Goal: Ask a question: Seek information or help from site administrators or community

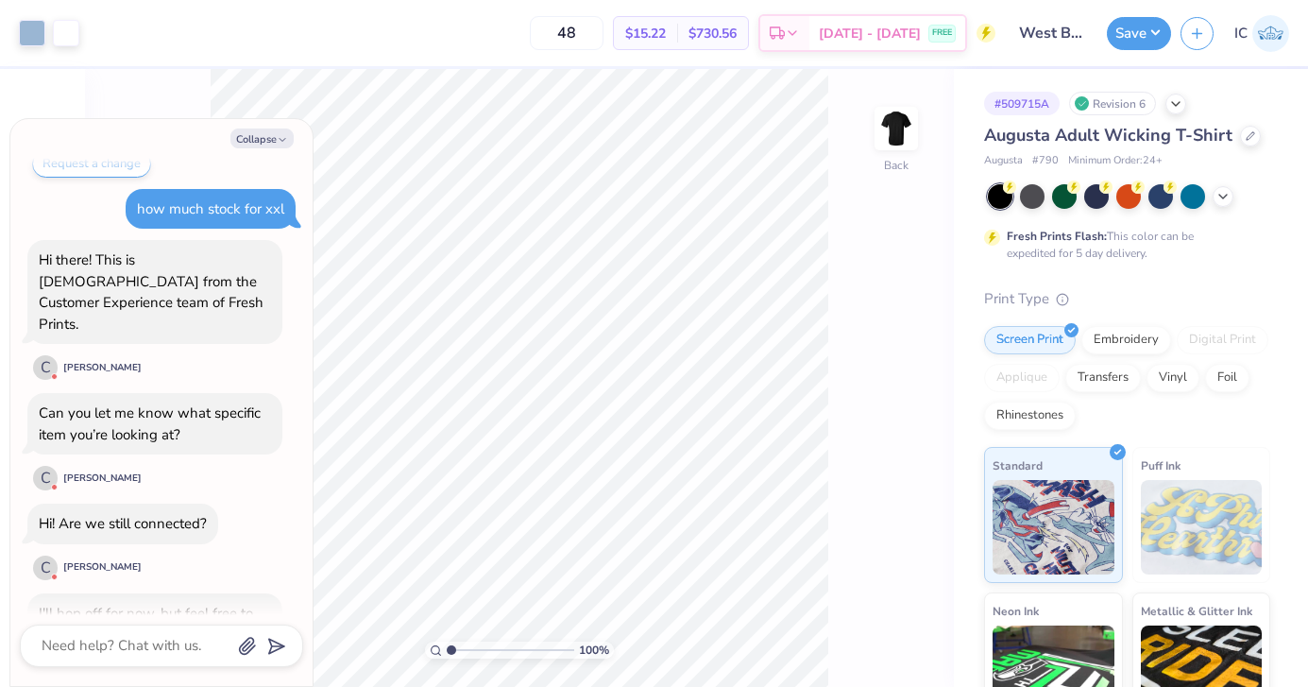
scroll to position [360, 0]
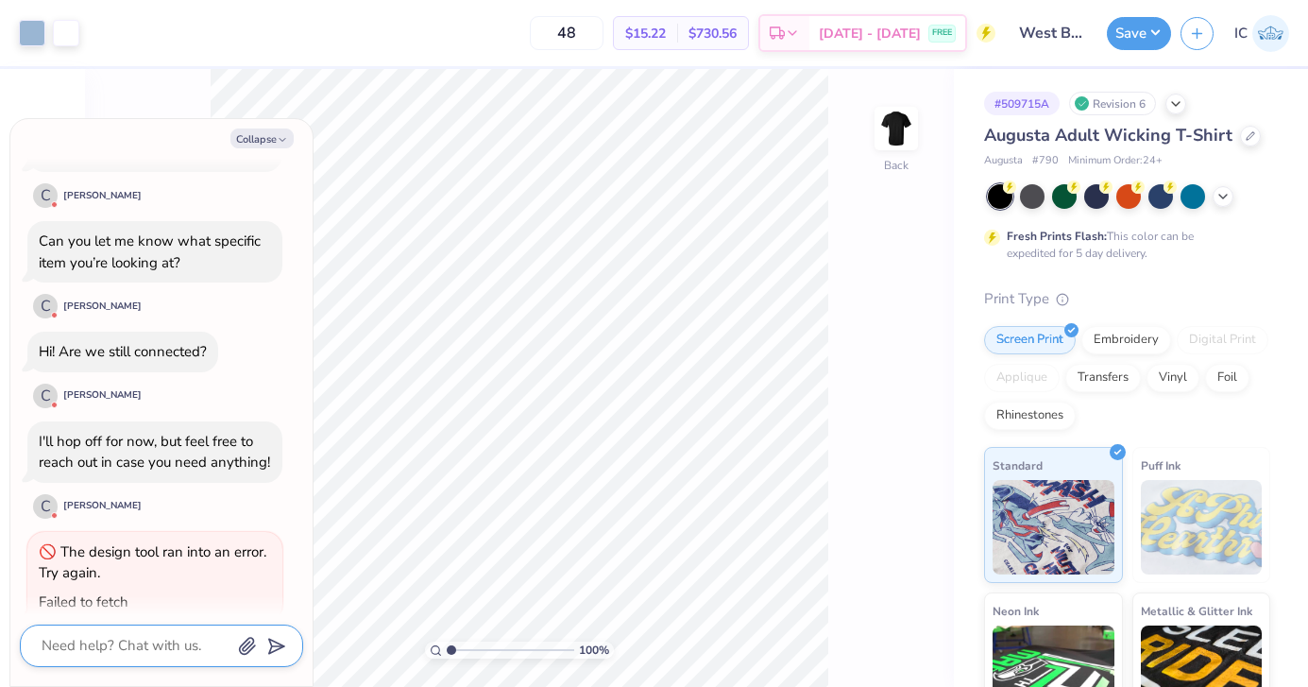
click at [125, 653] on textarea at bounding box center [136, 646] width 192 height 26
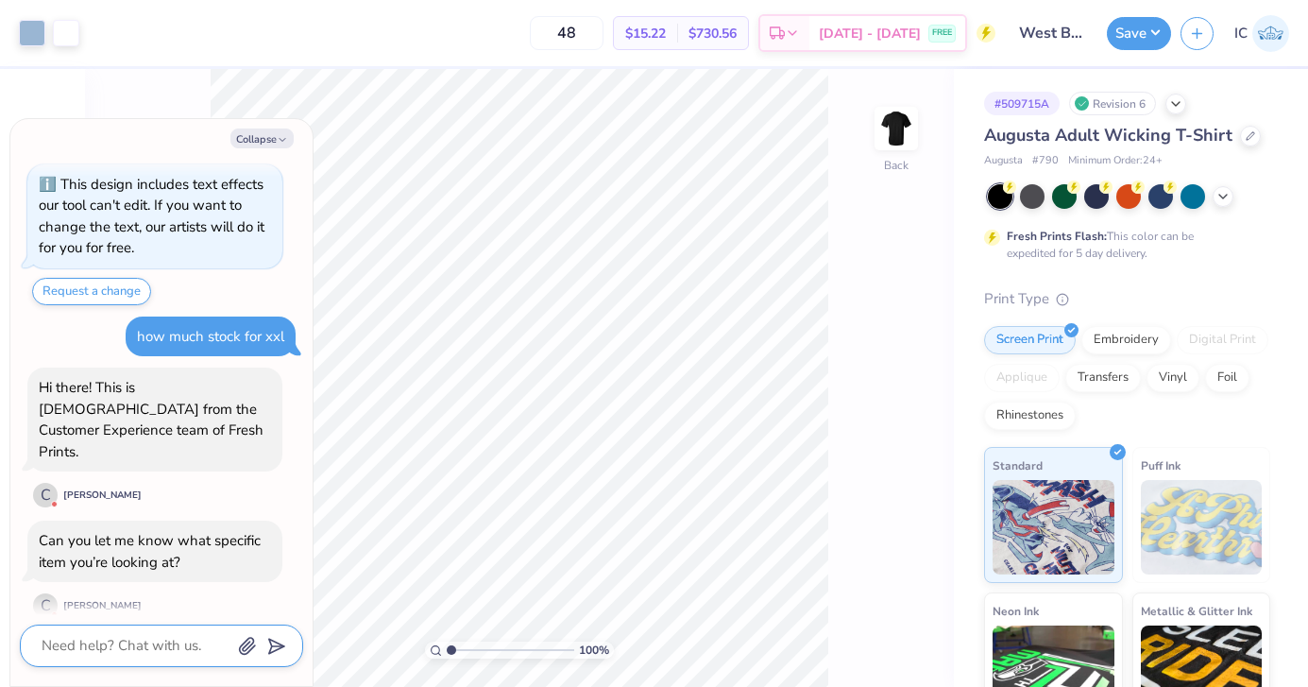
scroll to position [93, 0]
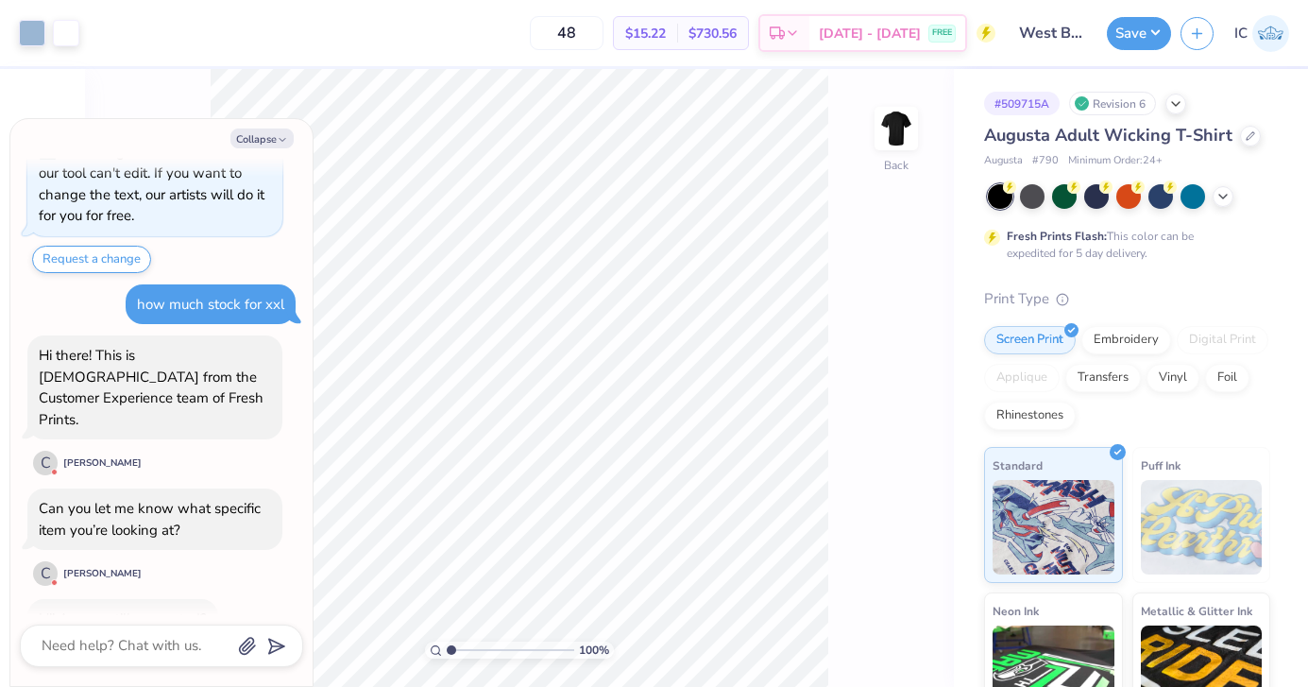
click at [194, 443] on div "Hi there! This is [DEMOGRAPHIC_DATA] from the Customer Experience team of Fresh…" at bounding box center [154, 406] width 255 height 142
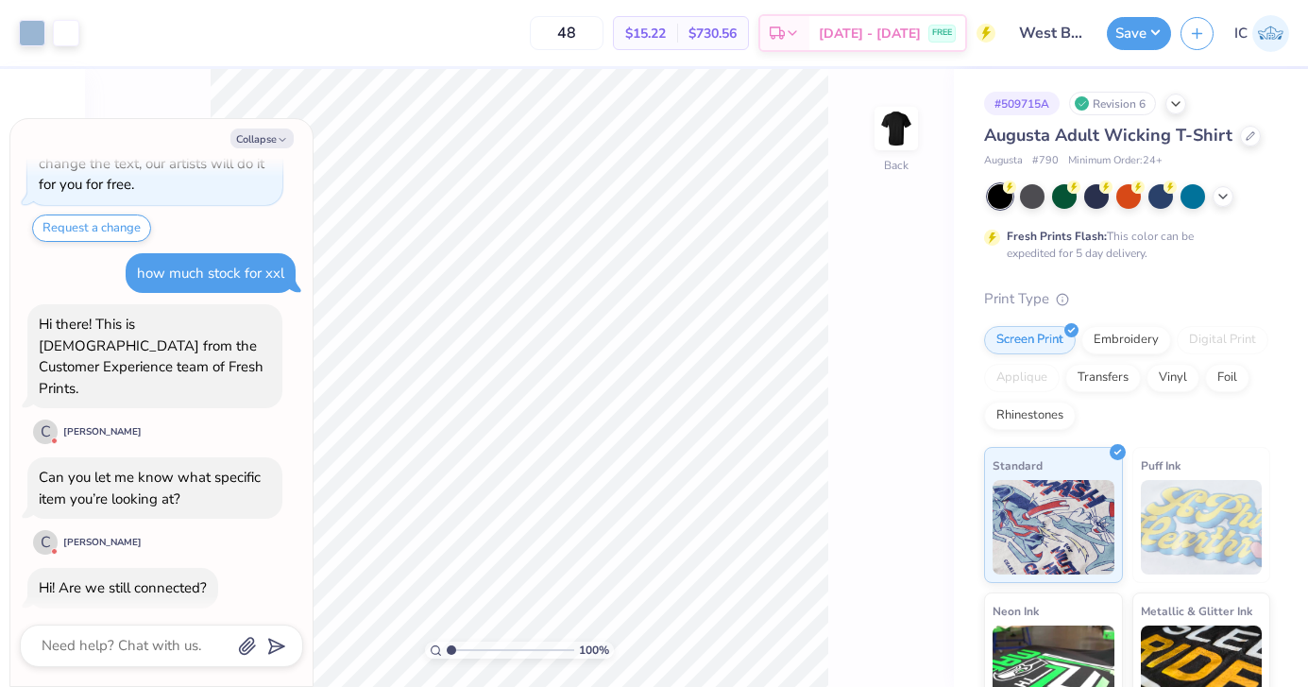
scroll to position [360, 0]
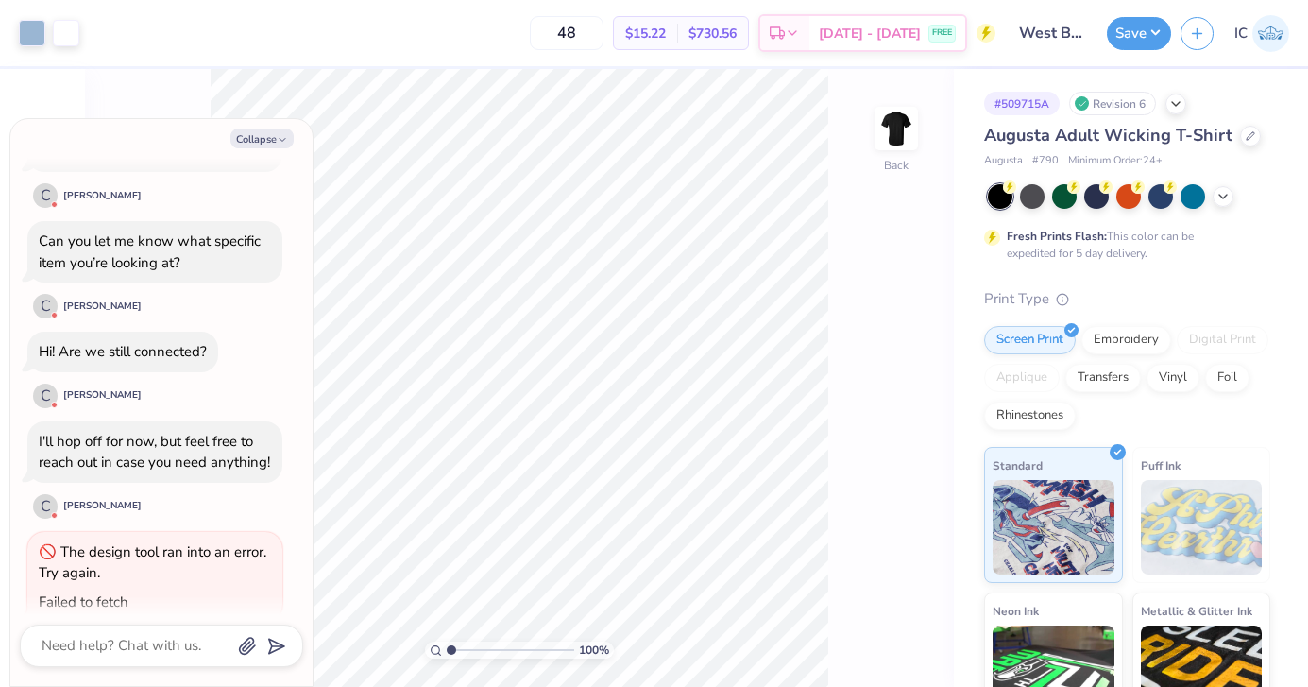
click at [116, 626] on div at bounding box center [161, 645] width 283 height 43
click at [118, 656] on textarea at bounding box center [136, 646] width 192 height 26
type textarea "x"
type textarea "h"
type textarea "x"
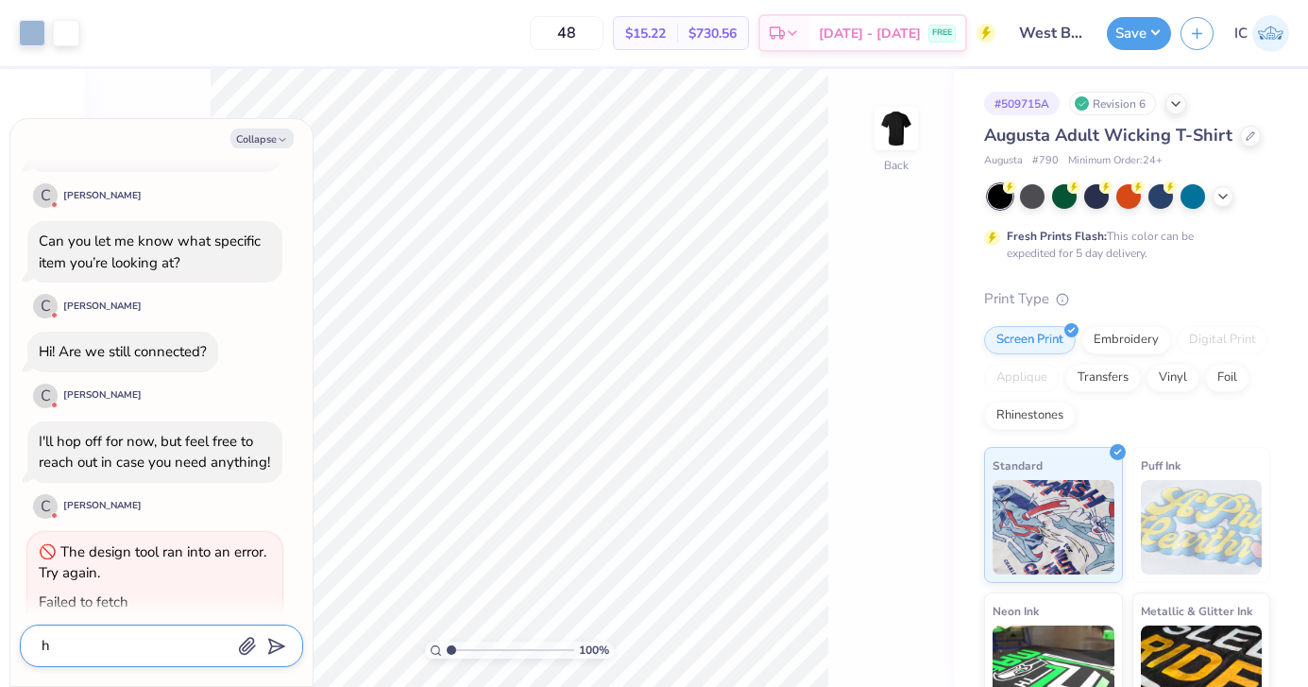
type textarea "hi"
type textarea "x"
type textarea "hi"
type textarea "x"
type textarea "hi"
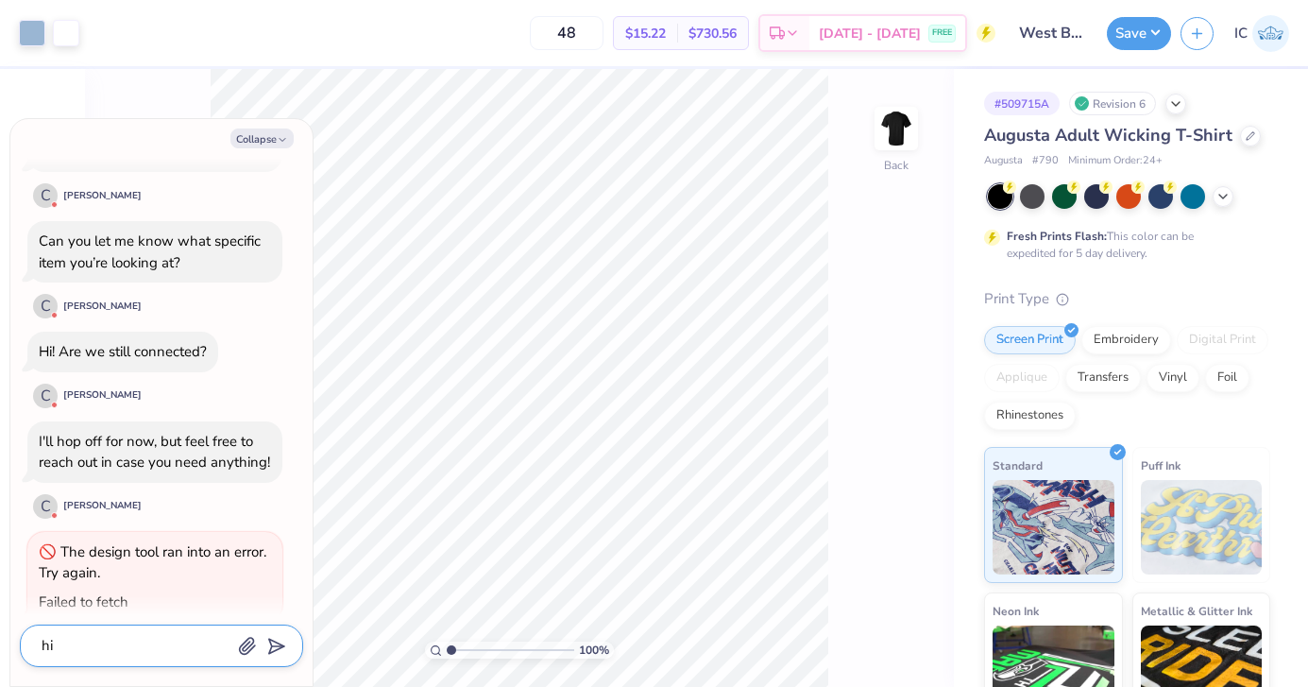
type textarea "x"
type textarea "h"
type textarea "x"
type textarea "H"
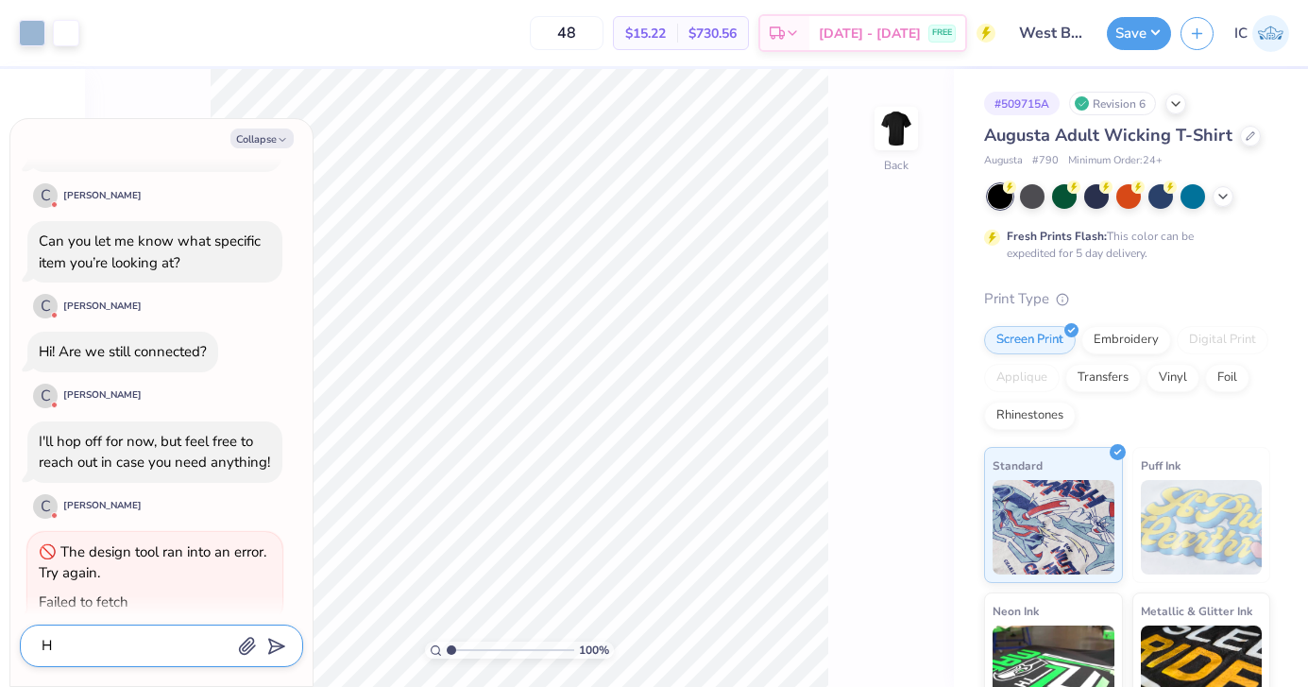
type textarea "x"
type textarea "Hi"
type textarea "x"
type textarea "Hi"
type textarea "x"
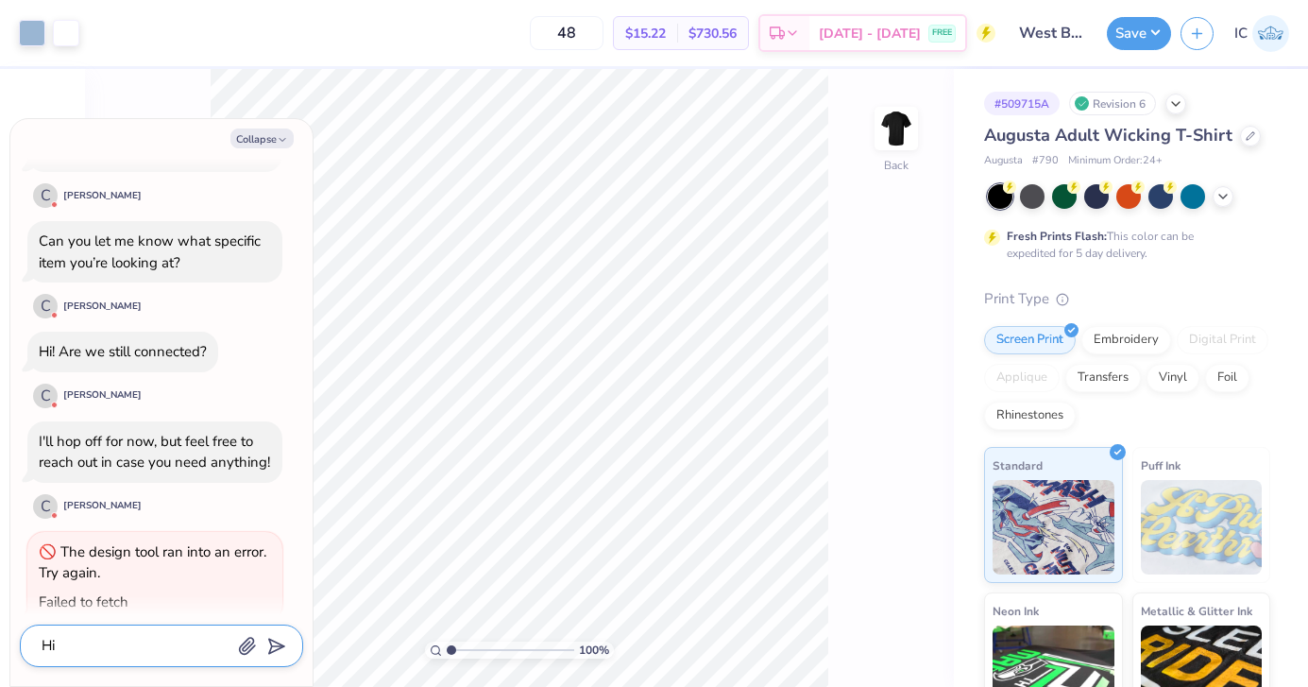
type textarea "Hi"
type textarea "x"
type textarea "Hi,"
type textarea "x"
type textarea "Hi,"
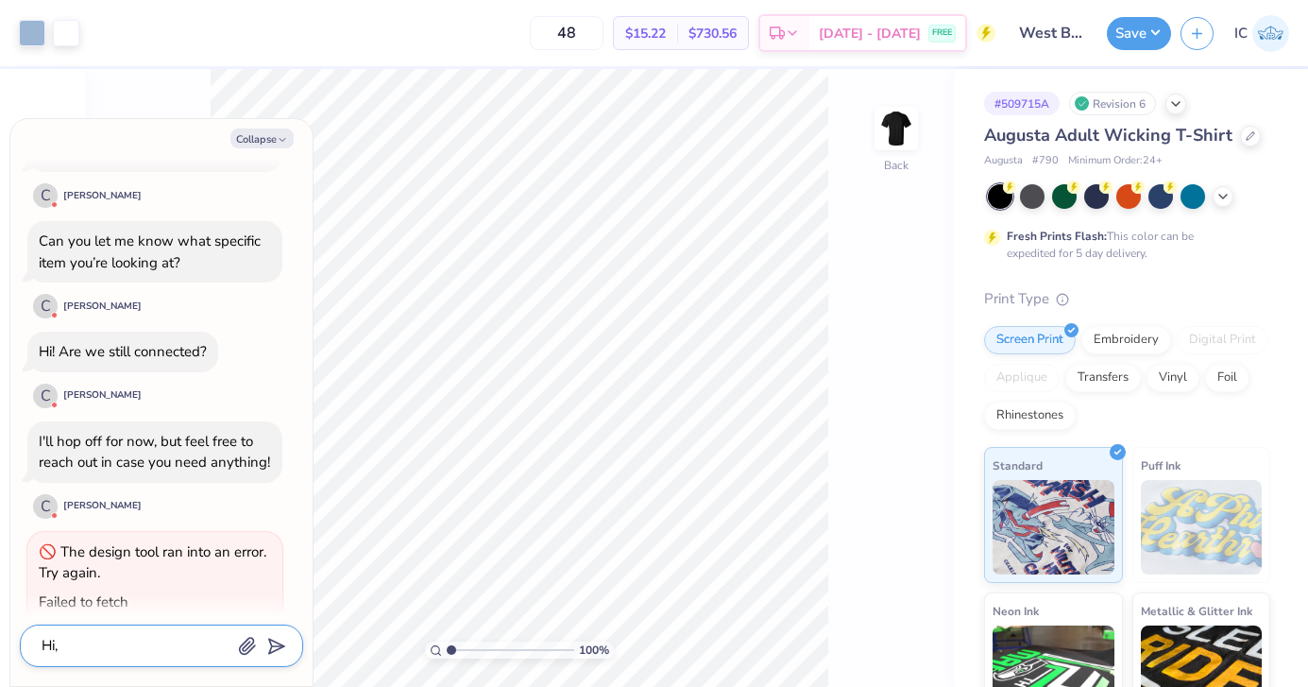
type textarea "x"
type textarea "Hi, I"
type textarea "x"
type textarea "Hi, I"
type textarea "x"
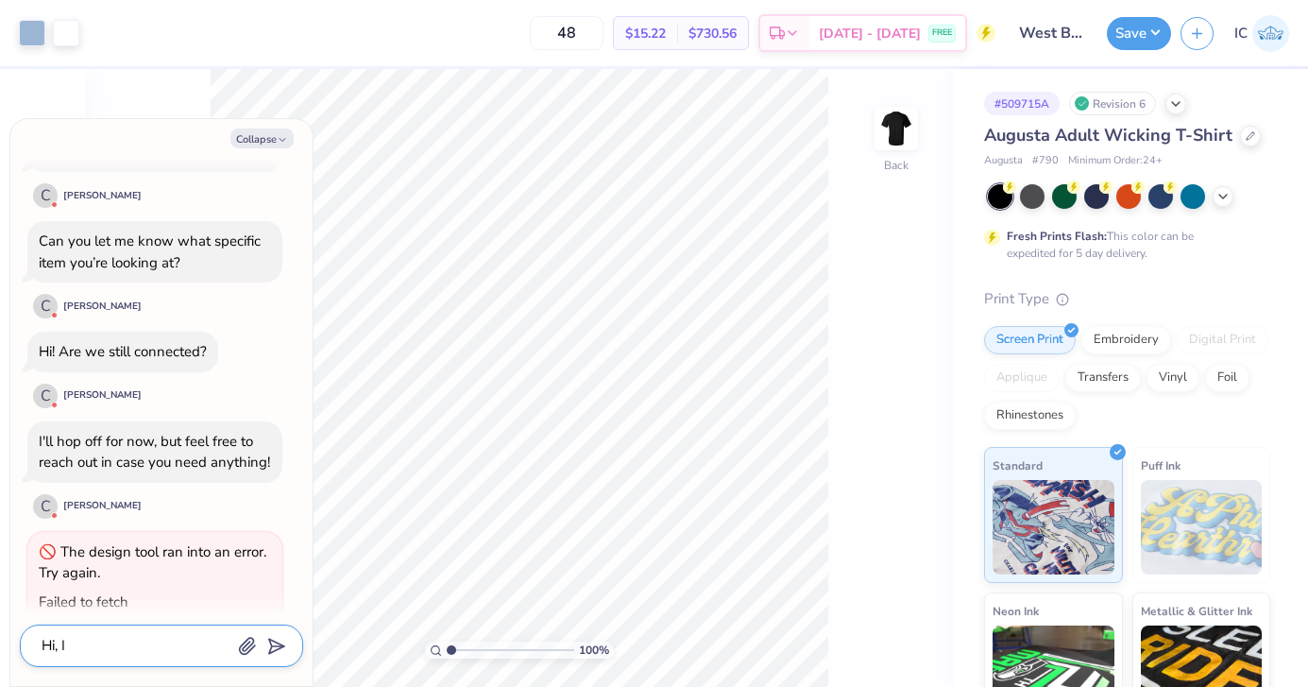
type textarea "Hi, I M"
type textarea "x"
type textarea "Hi, I M"
type textarea "x"
type textarea "Hi, I M"
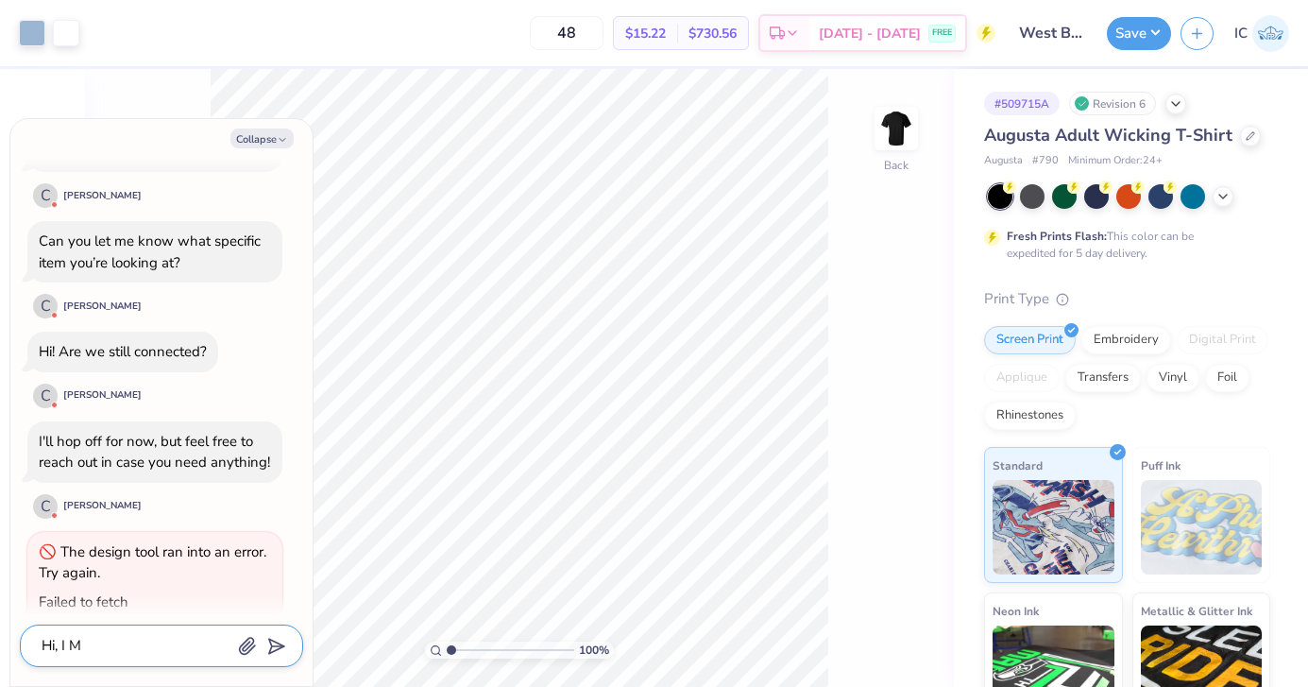
type textarea "x"
type textarea "Hi, I"
type textarea "x"
type textarea "Hi, I a"
type textarea "x"
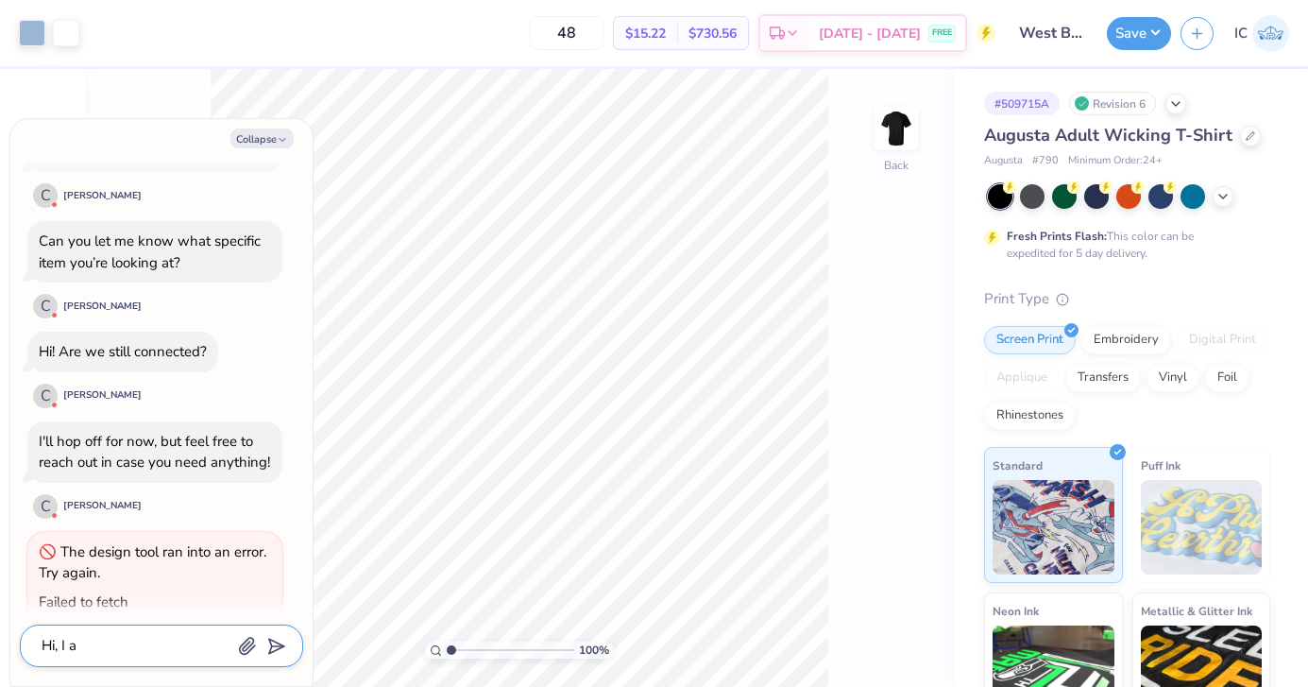
type textarea "Hi, I am"
type textarea "x"
type textarea "Hi, I am"
type textarea "x"
type textarea "Hi, I am l"
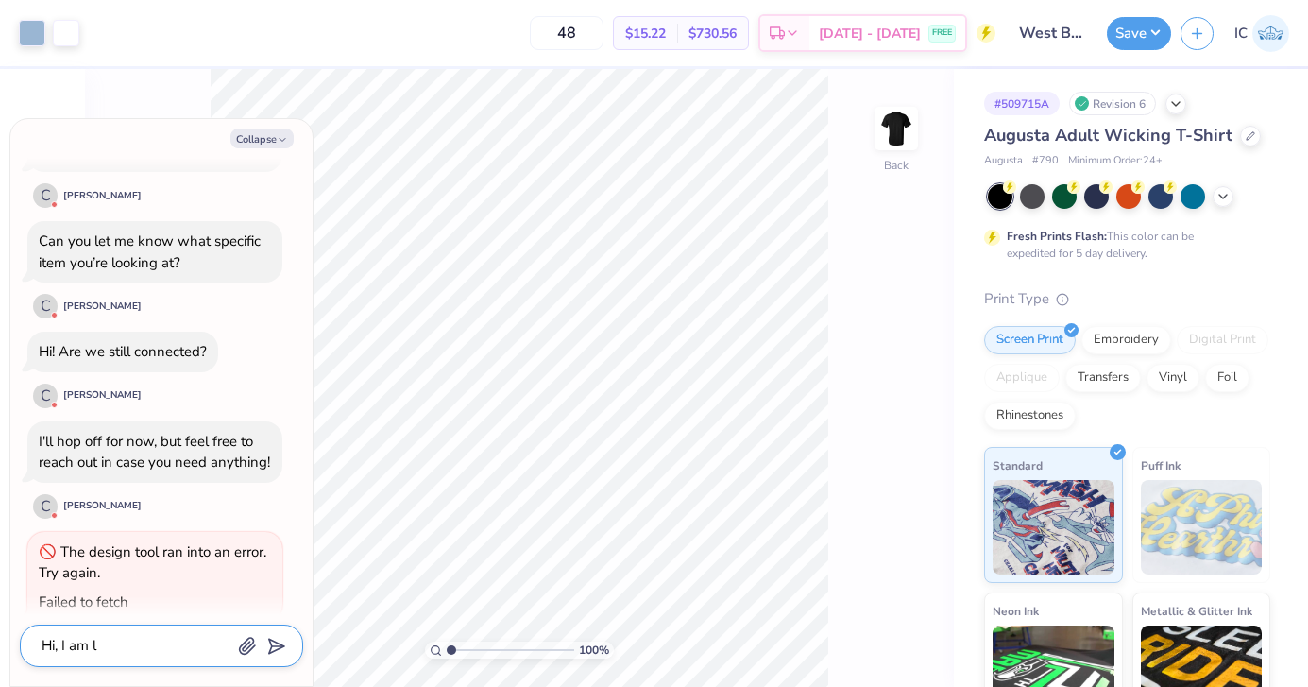
type textarea "x"
type textarea "Hi, I am lo"
type textarea "x"
type textarea "Hi, I am loo"
type textarea "x"
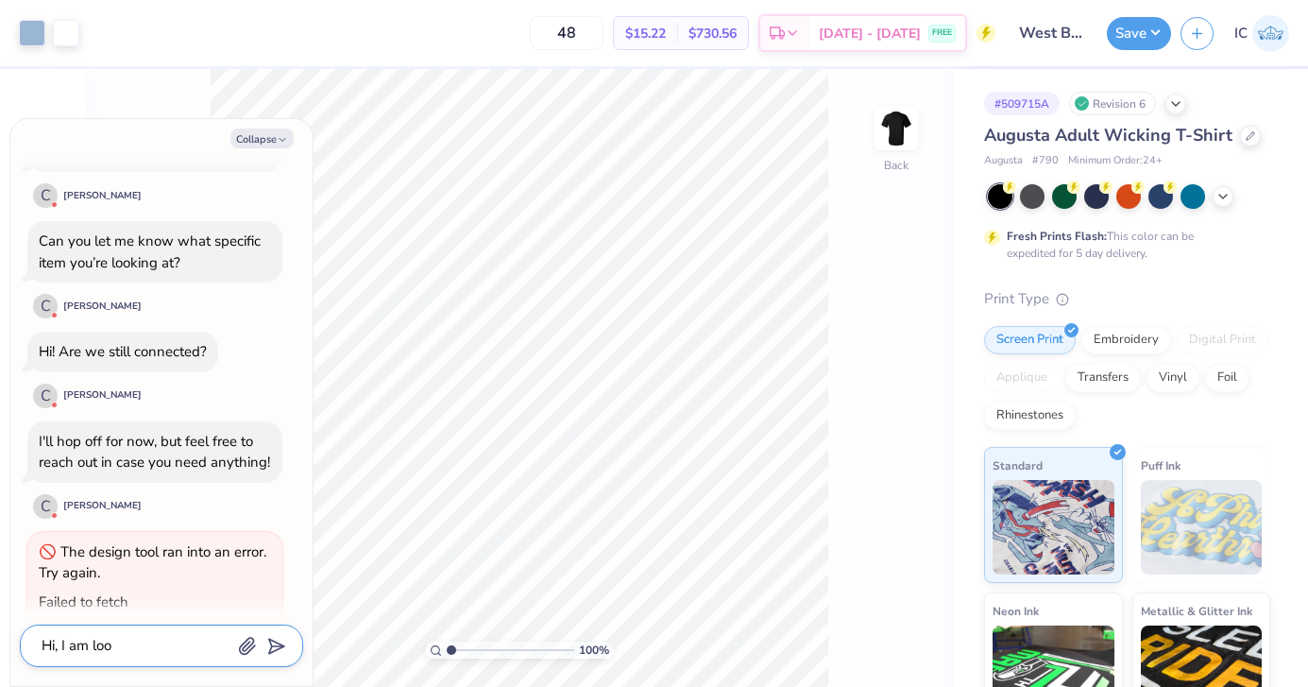
type textarea "Hi, I am look"
type textarea "x"
type textarea "Hi, I am looki"
type textarea "x"
type textarea "Hi, I am lookin"
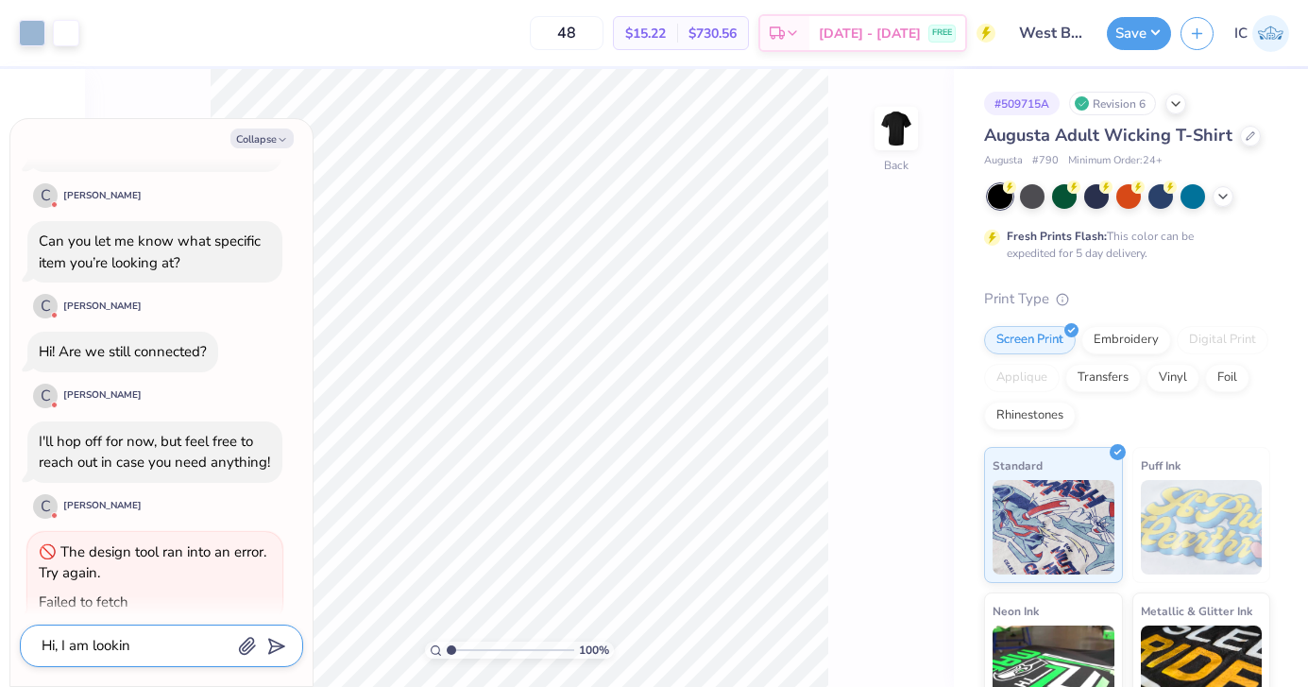
type textarea "x"
type textarea "Hi, I am looking"
type textarea "x"
type textarea "Hi, I am looking"
type textarea "x"
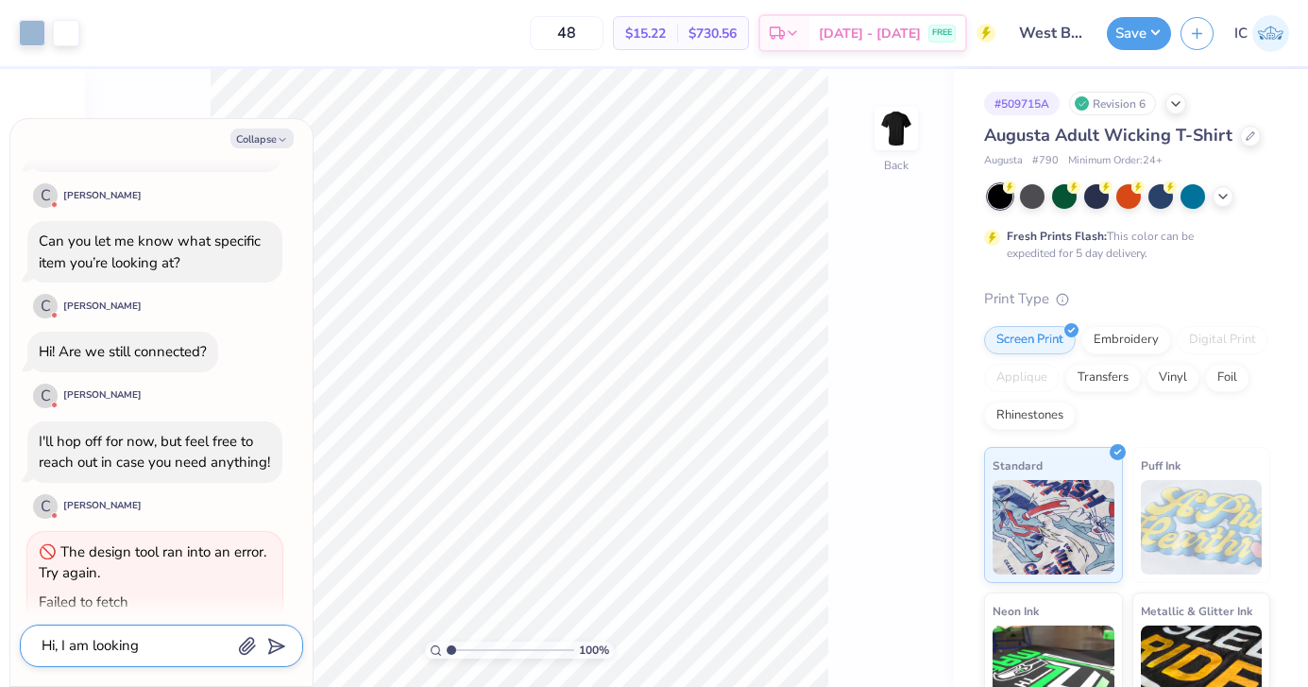
type textarea "Hi, I am looking f"
type textarea "x"
type textarea "Hi, I am looking fo"
type textarea "x"
type textarea "Hi, I am looking for"
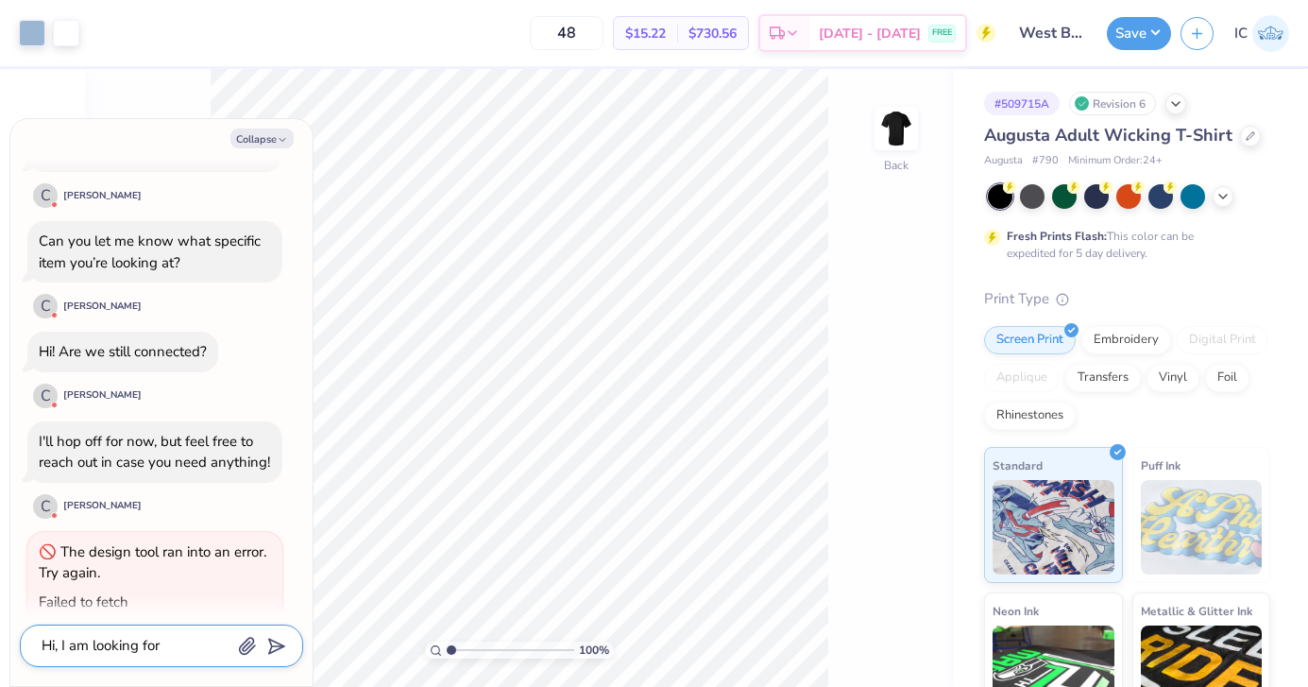
type textarea "x"
type textarea "Hi, I am looking for"
type textarea "x"
type textarea "Hi, I am looking for t"
type textarea "x"
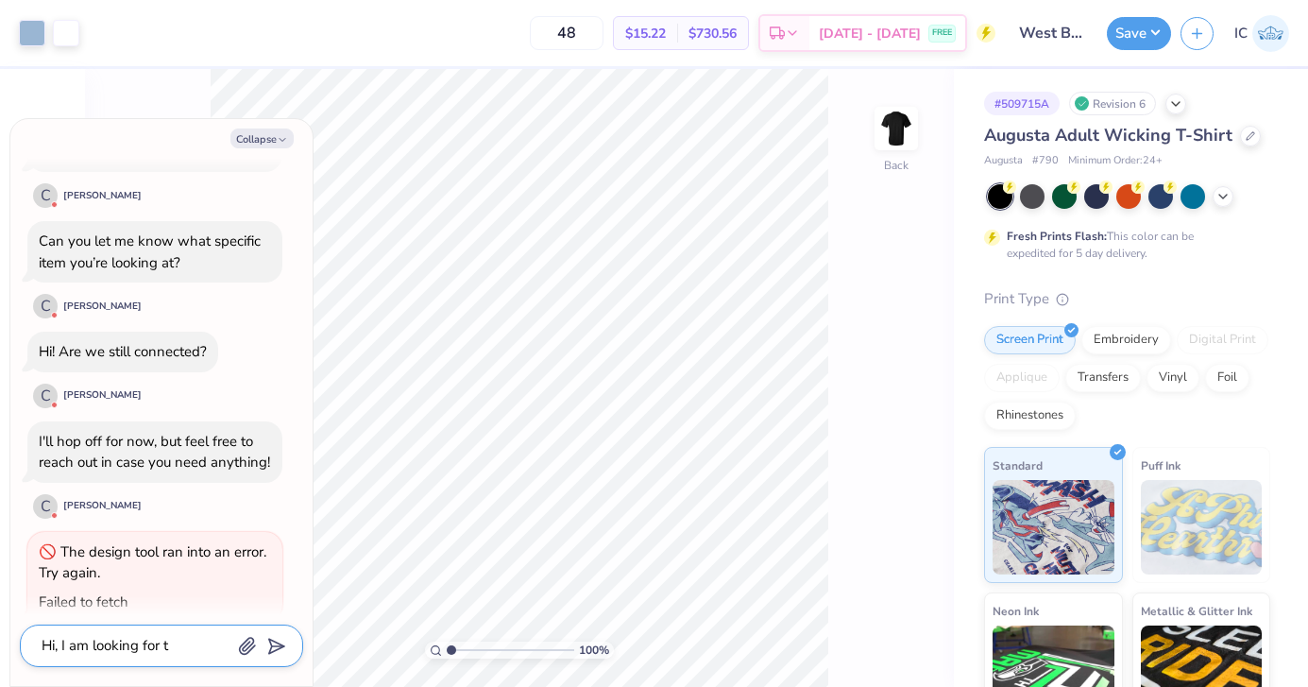
type textarea "Hi, I am looking for th"
type textarea "x"
type textarea "Hi, I am looking for the"
type textarea "x"
type textarea "Hi, I am looking for the"
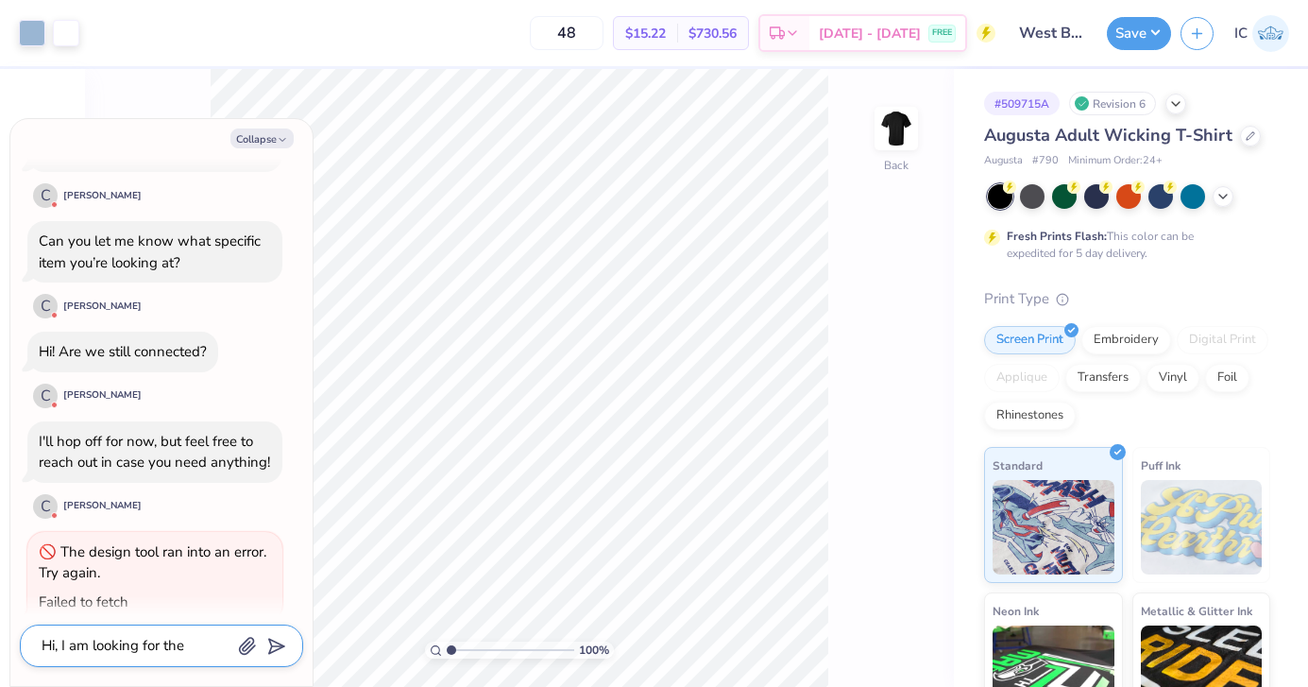
type textarea "x"
type textarea "Hi, I am looking for the A"
type textarea "x"
type textarea "Hi, I am looking for the Au"
type textarea "x"
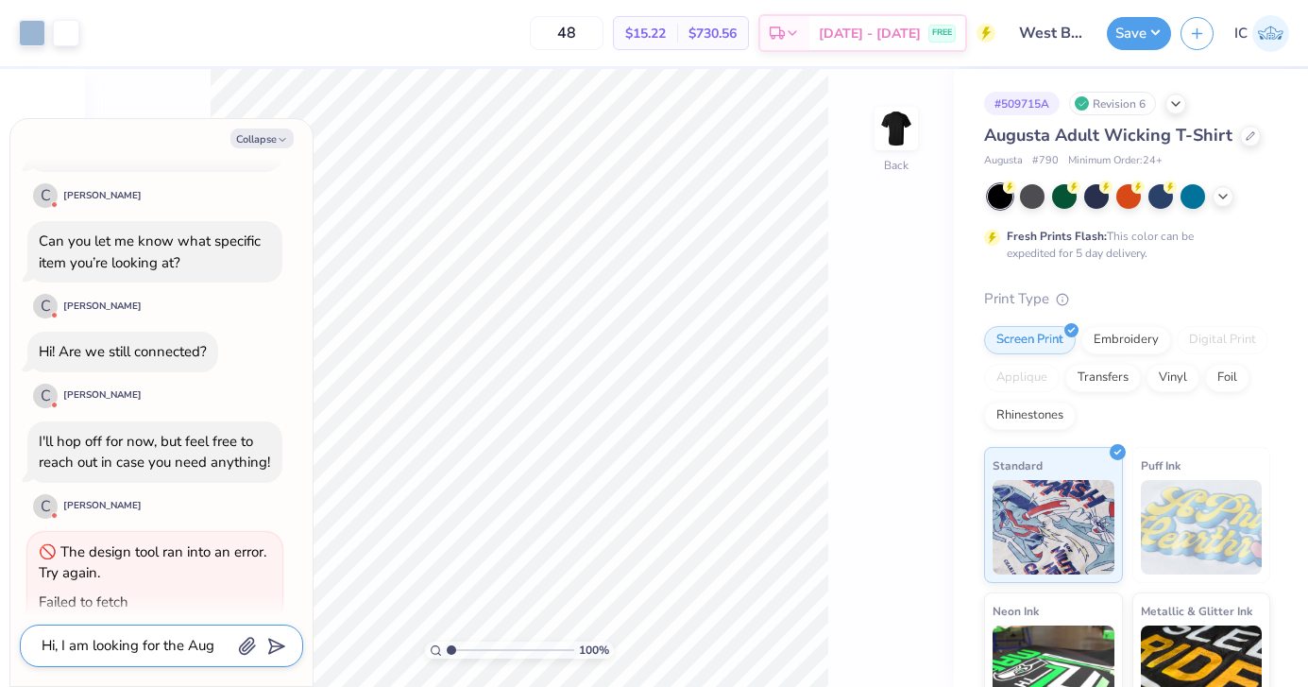
type textarea "Hi, I am looking for the Augu"
type textarea "x"
type textarea "Hi, I am looking for the Augus"
type textarea "x"
type textarea "Hi, I am looking for the August"
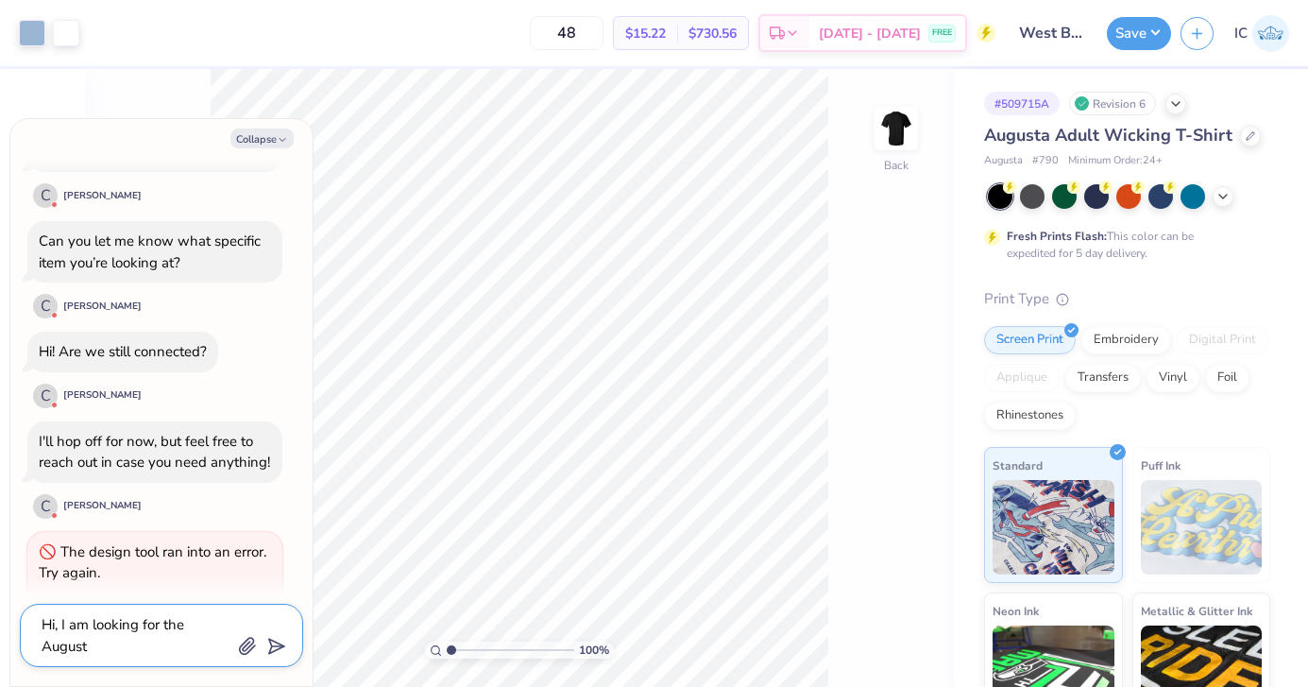
type textarea "x"
type textarea "Hi, I am looking for the Augusta"
type textarea "x"
type textarea "Hi, I am looking for the Augusta"
type textarea "x"
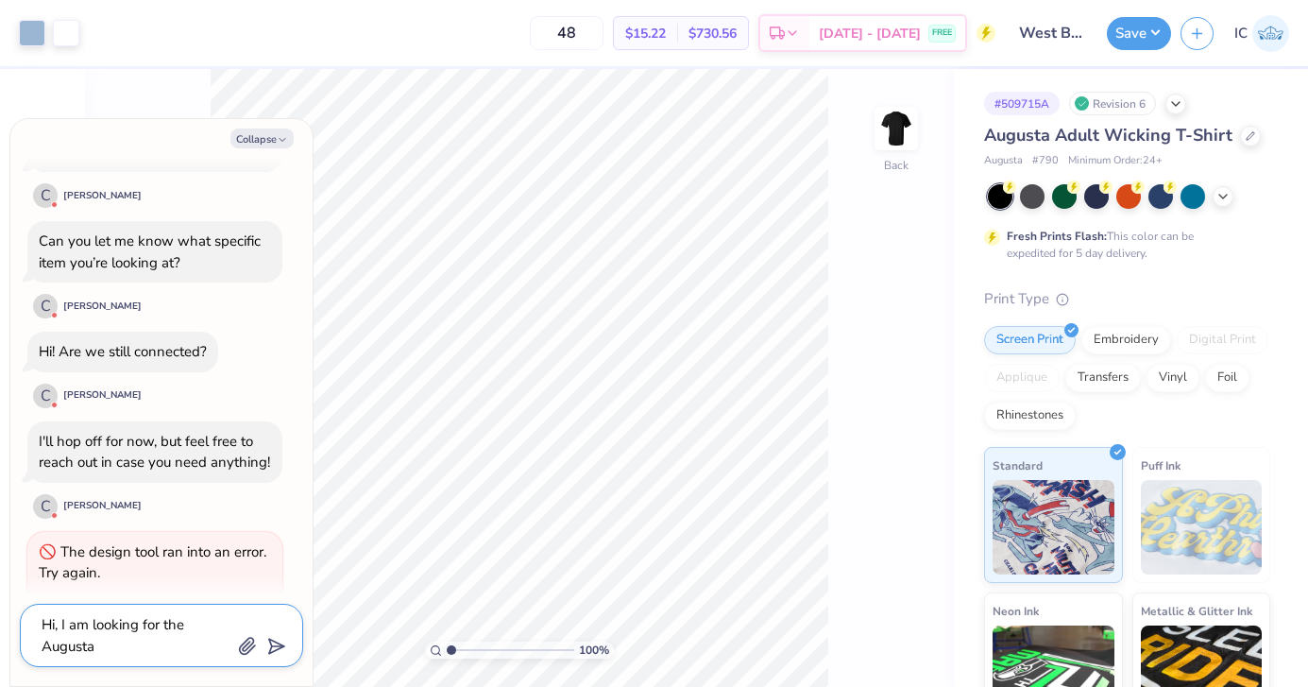
type textarea "Hi, I am looking for the Augusta #"
type textarea "x"
type textarea "Hi, I am looking for the Augusta #7"
type textarea "x"
type textarea "Hi, I am looking for the Augusta #79"
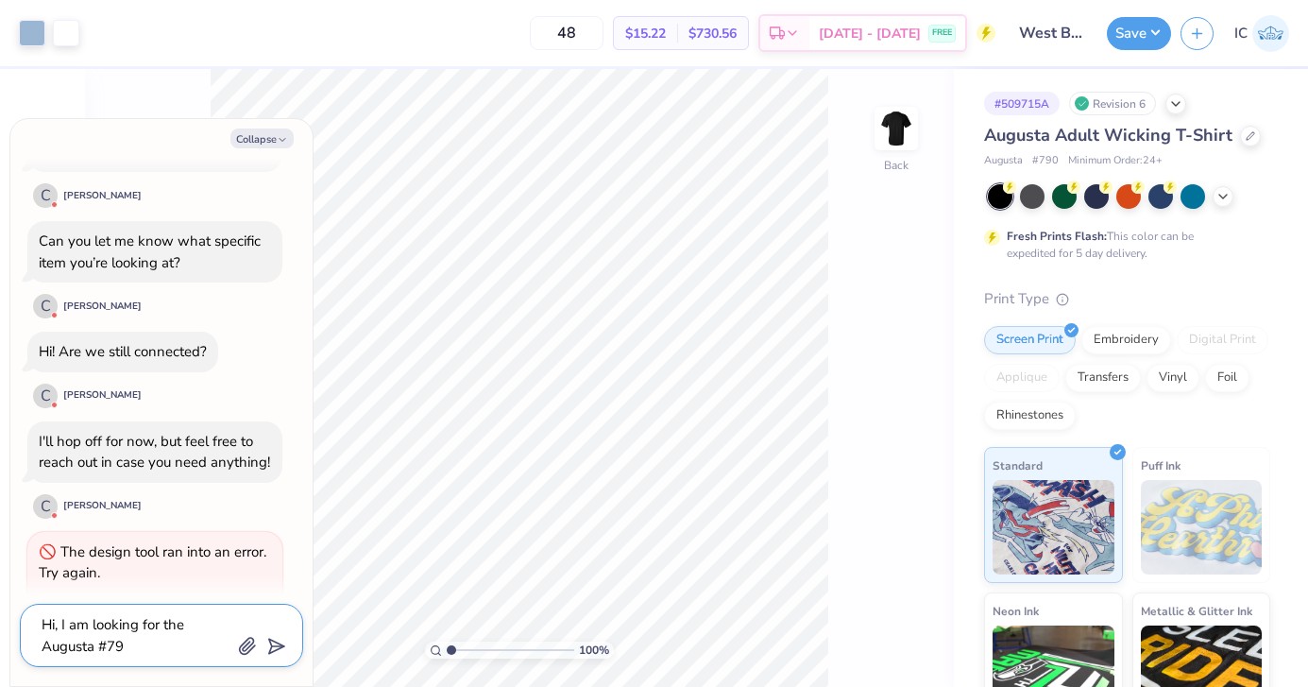
type textarea "x"
type textarea "Hi, I am looking for the Augusta #790"
type textarea "x"
type textarea "Hi, I am looking for the Augusta #790"
type textarea "x"
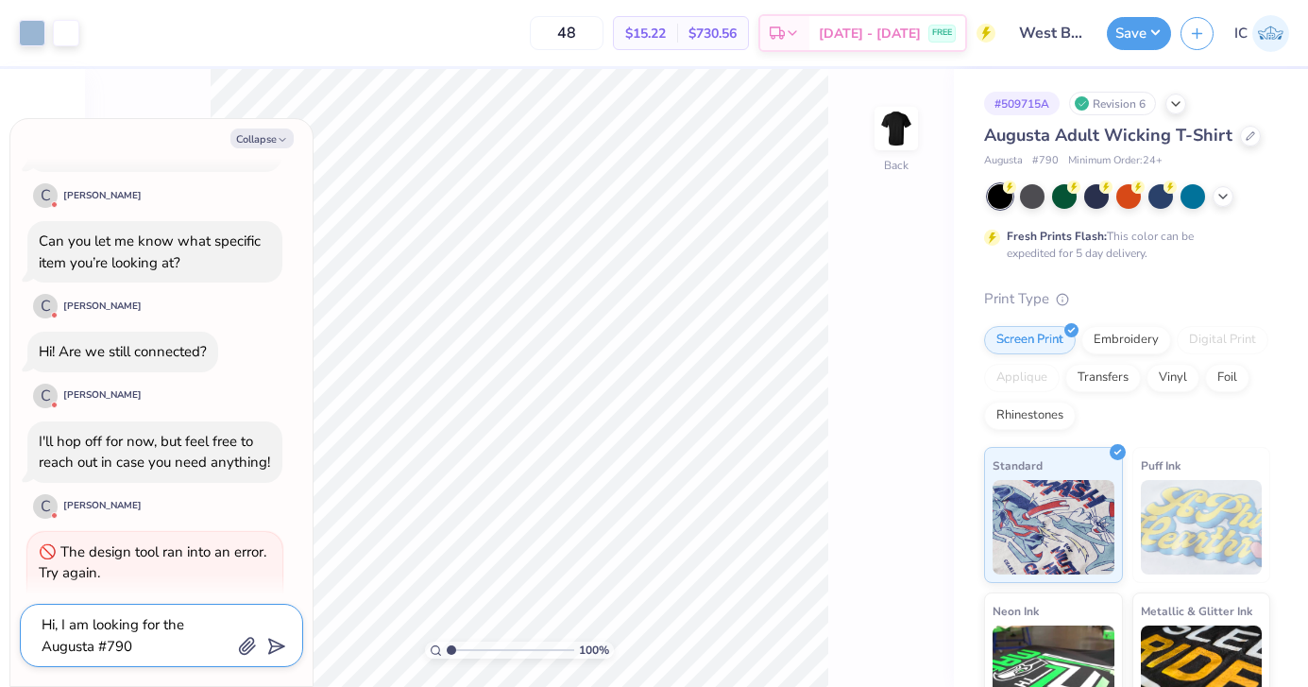
type textarea "Hi, I am looking for the Augusta #790 i"
type textarea "x"
type textarea "Hi, I am looking for the Augusta #790 in"
type textarea "x"
type textarea "Hi, I am looking for the Augusta #790 in"
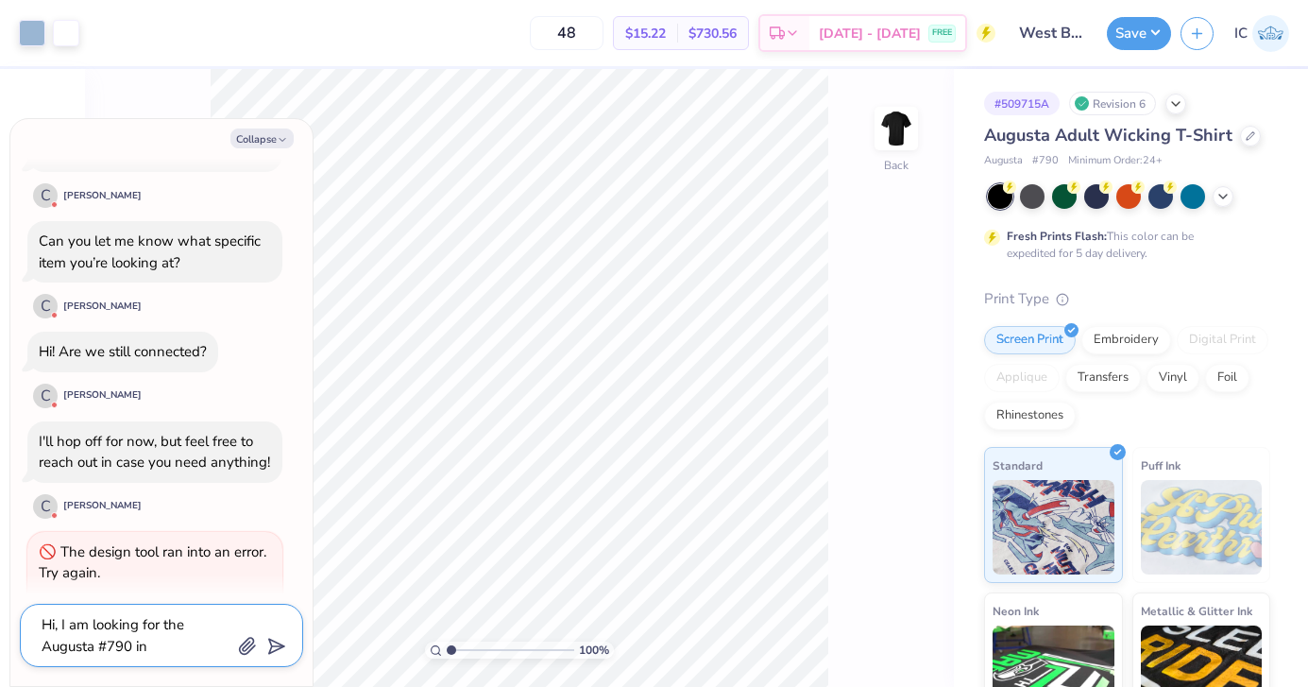
type textarea "x"
type textarea "Hi, I am looking for the Augusta #790 in a"
type textarea "x"
type textarea "Hi, I am looking for the Augusta #790 in a"
type textarea "x"
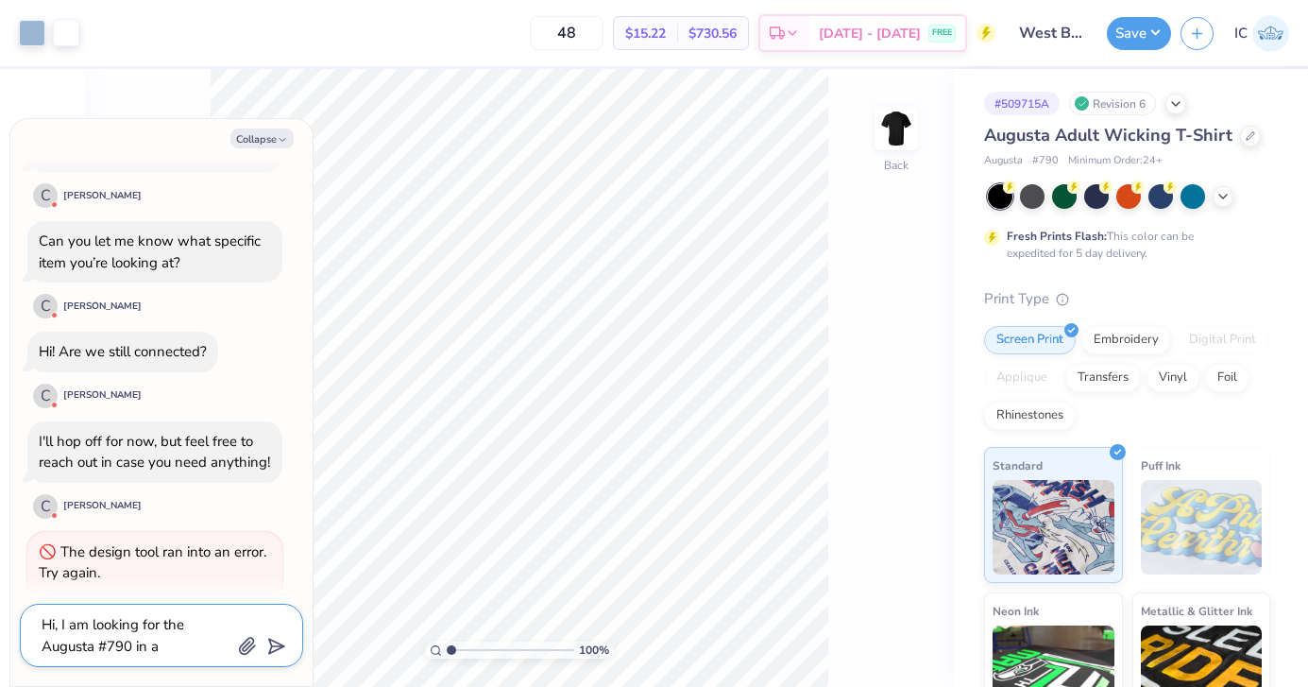
type textarea "Hi, I am looking for the Augusta #790 in a 2"
type textarea "x"
type textarea "Hi, I am looking for the Augusta #790 in a 2X"
type textarea "x"
type textarea "Hi, I am looking for the Augusta #790 in a 2XL"
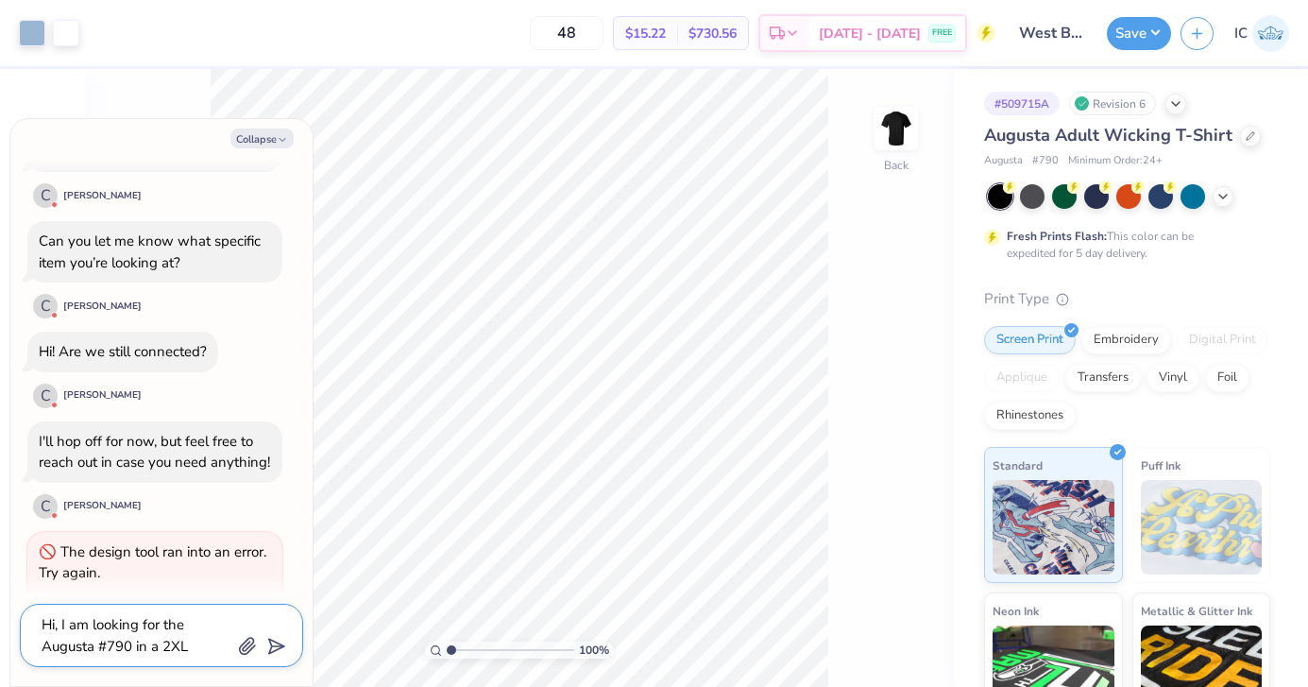
type textarea "x"
type textarea "Hi, I am looking for the Augusta #790 in a 2XL"
click at [274, 635] on icon "submit" at bounding box center [273, 646] width 26 height 26
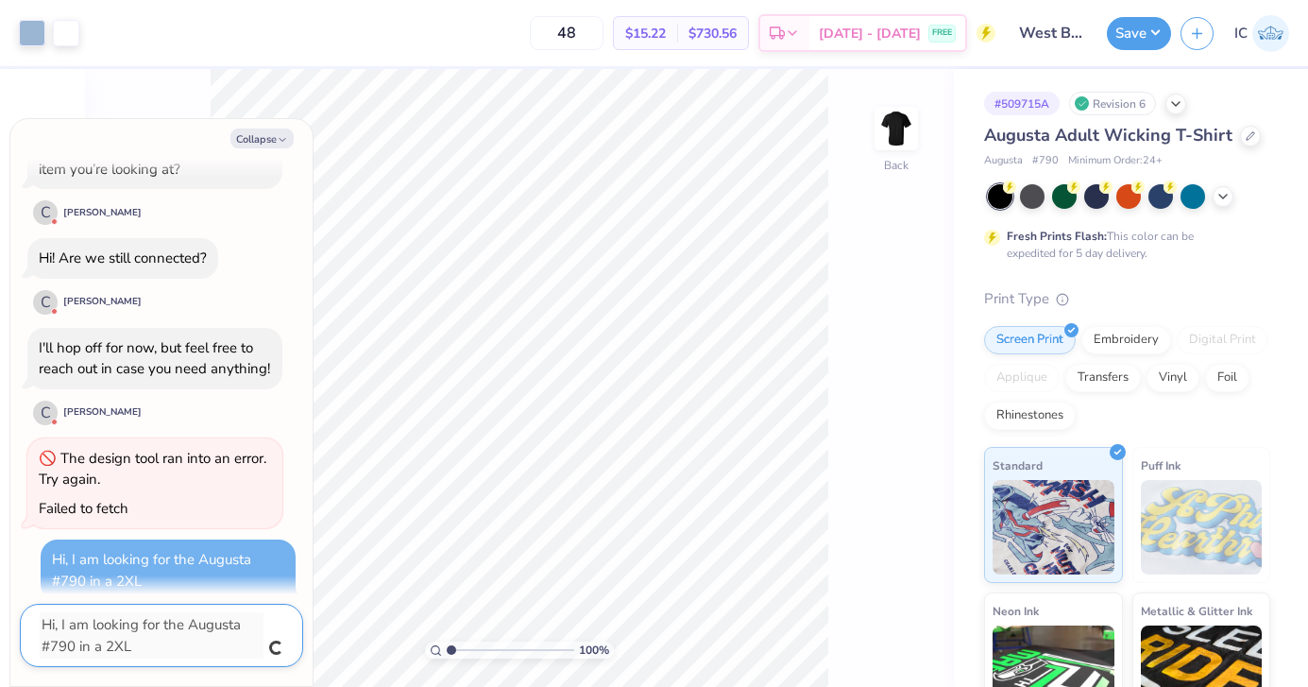
type textarea "x"
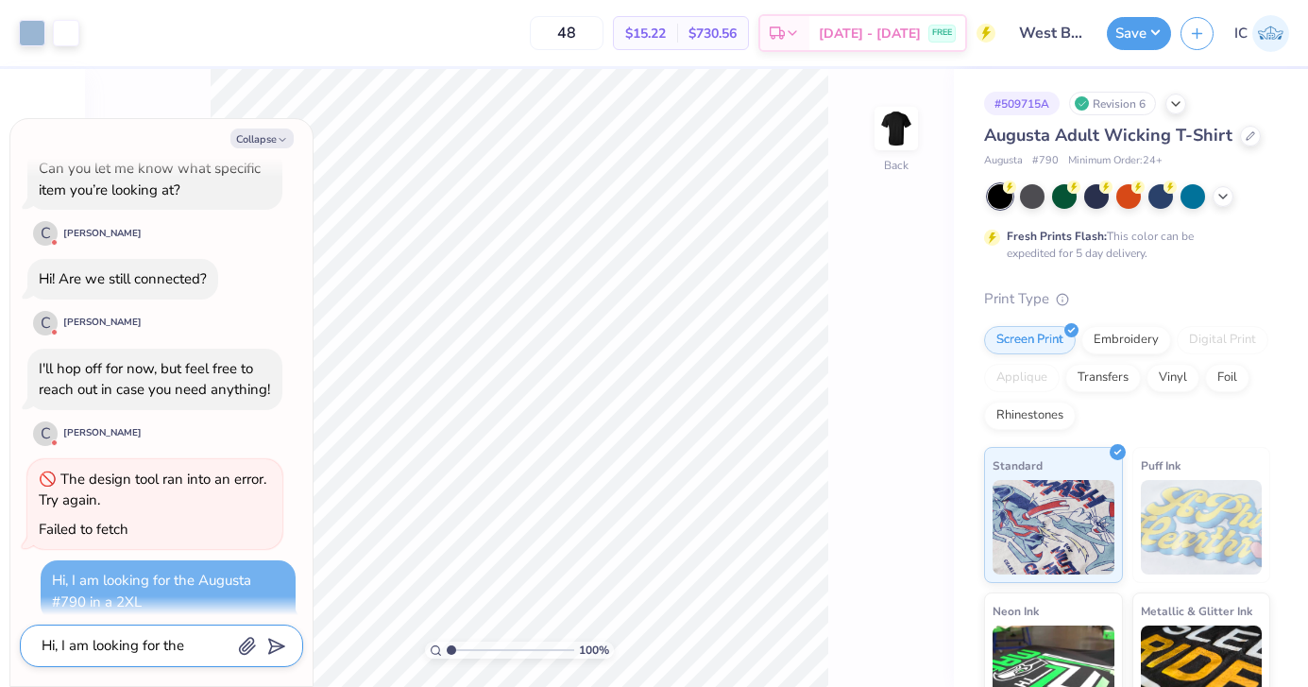
click at [176, 645] on textarea "Hi, I am looking for the Augusta #790 in a 2XL" at bounding box center [136, 646] width 192 height 26
type textarea "x"
type textarea "I"
type textarea "x"
type textarea "I"
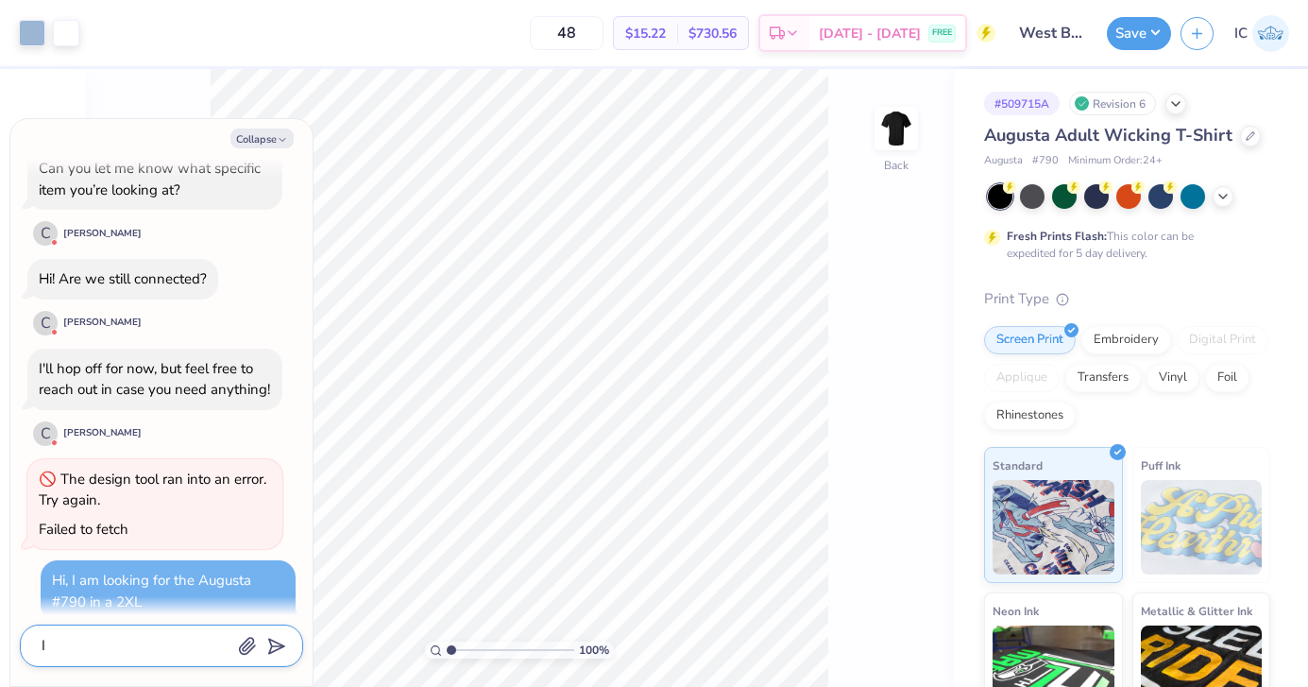
type textarea "x"
type textarea "I am"
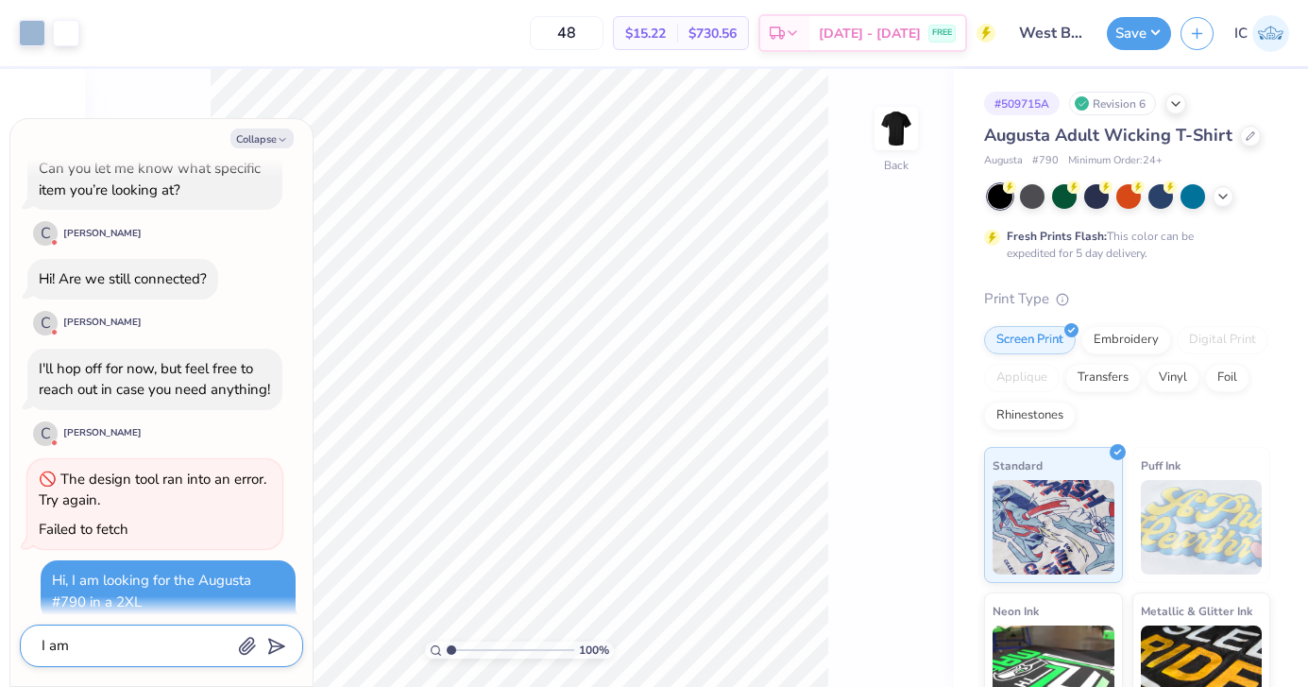
type textarea "x"
type textarea "I am"
type textarea "x"
type textarea "I am p"
type textarea "x"
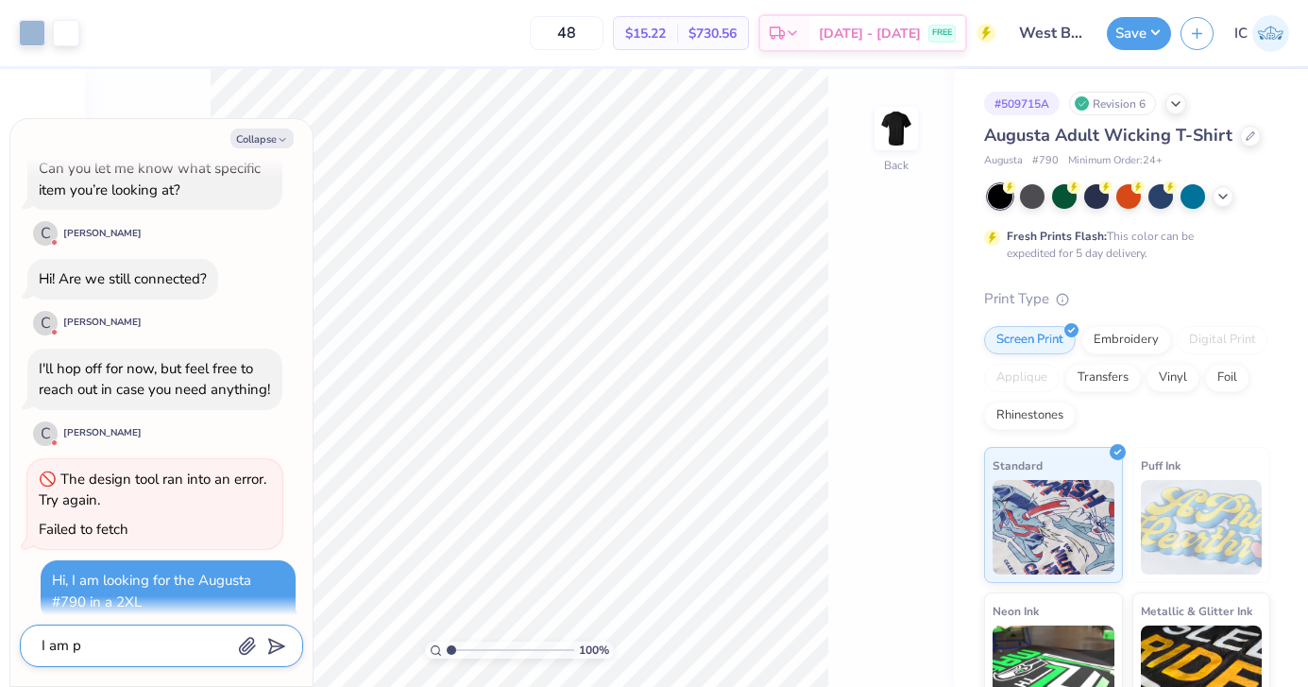
type textarea "I am pu"
type textarea "x"
type textarea "I am put"
type textarea "x"
type textarea "I am putt"
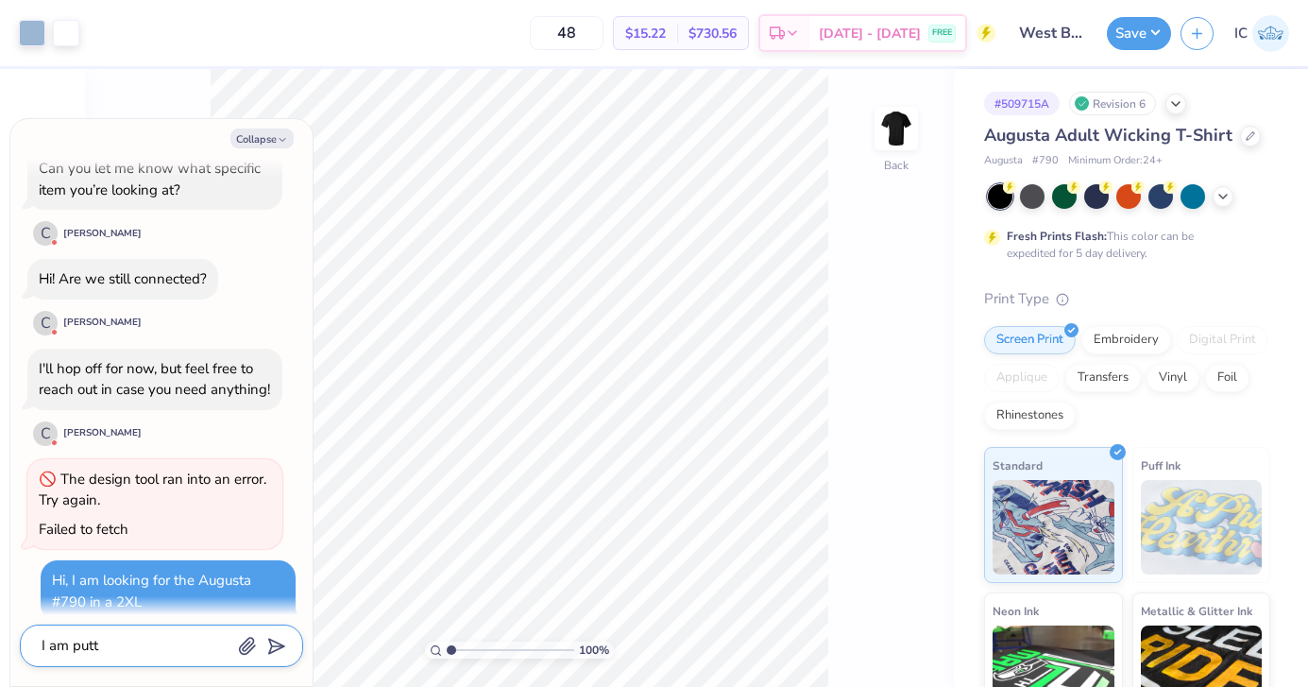
type textarea "x"
type textarea "I am putti"
type textarea "x"
type textarea "I am puttin"
type textarea "x"
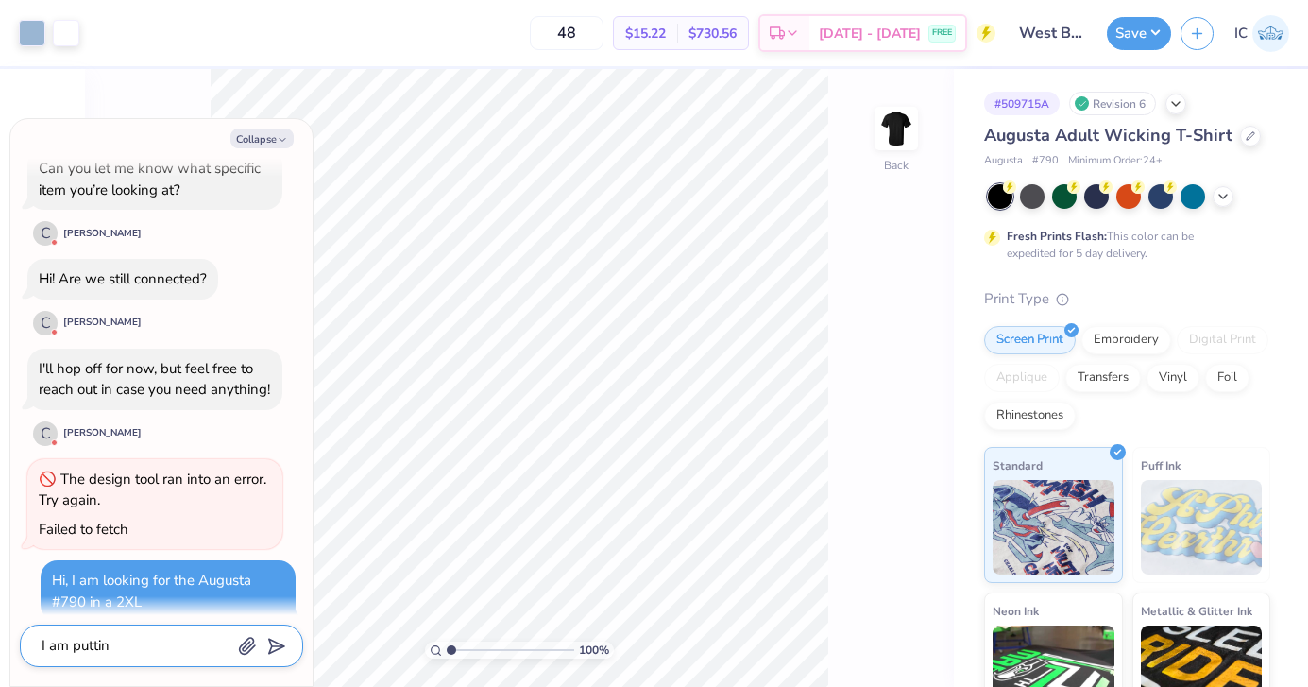
type textarea "I am putting"
type textarea "x"
type textarea "I am putting"
type textarea "x"
type textarea "I am putting an"
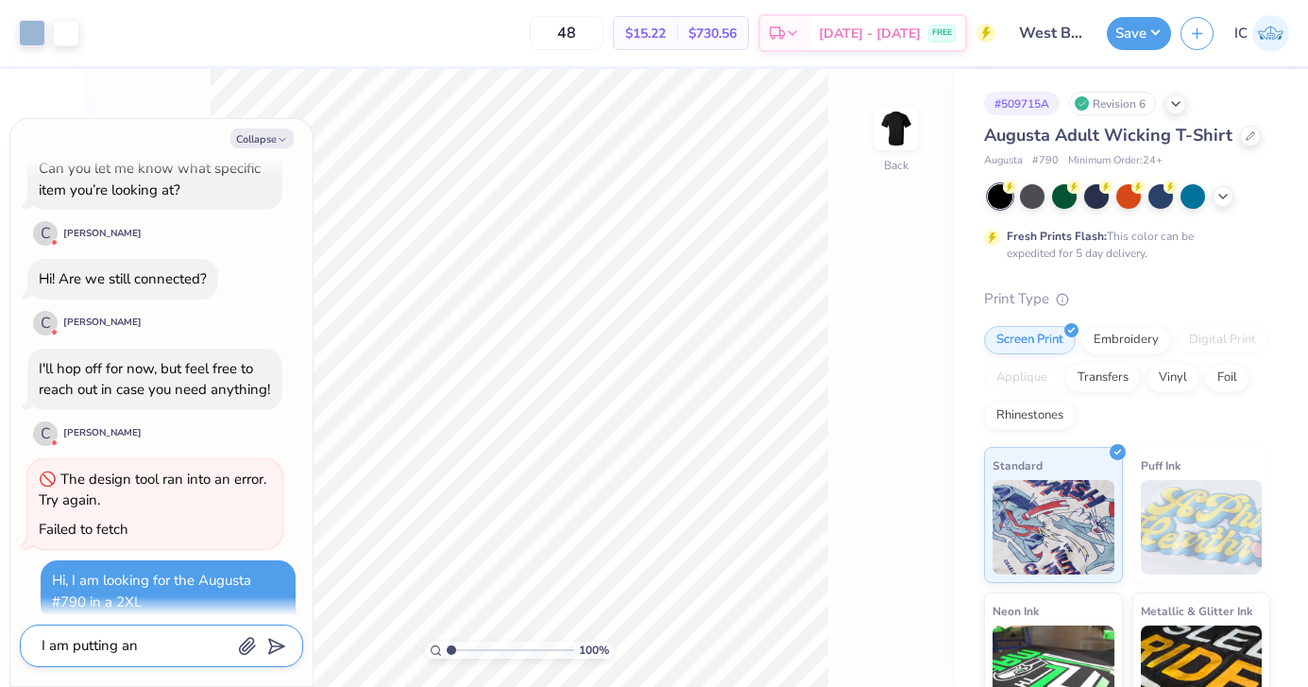
type textarea "x"
type textarea "I am putting an"
type textarea "x"
type textarea "I am putting an o"
type textarea "x"
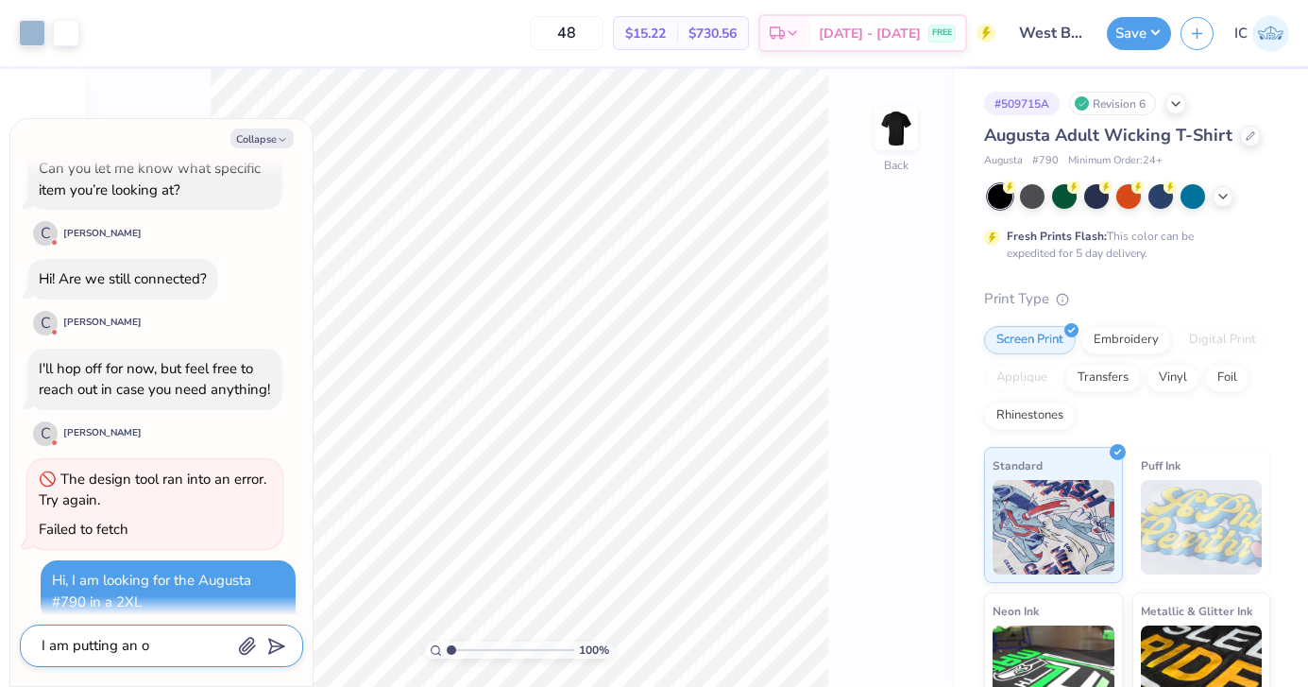
type textarea "I am putting an or"
type textarea "x"
type textarea "I am putting an ord"
type textarea "x"
type textarea "I am putting an orde"
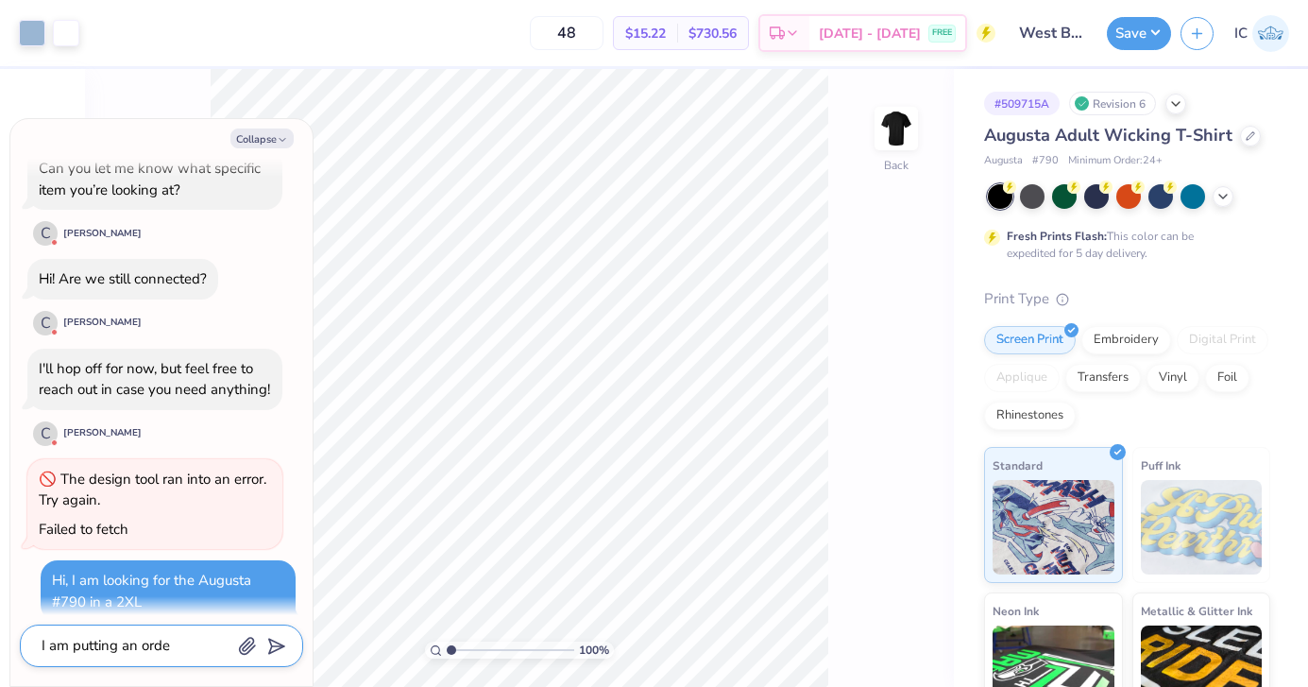
type textarea "x"
type textarea "I am putting an order"
type textarea "x"
type textarea "I am putting an order"
type textarea "x"
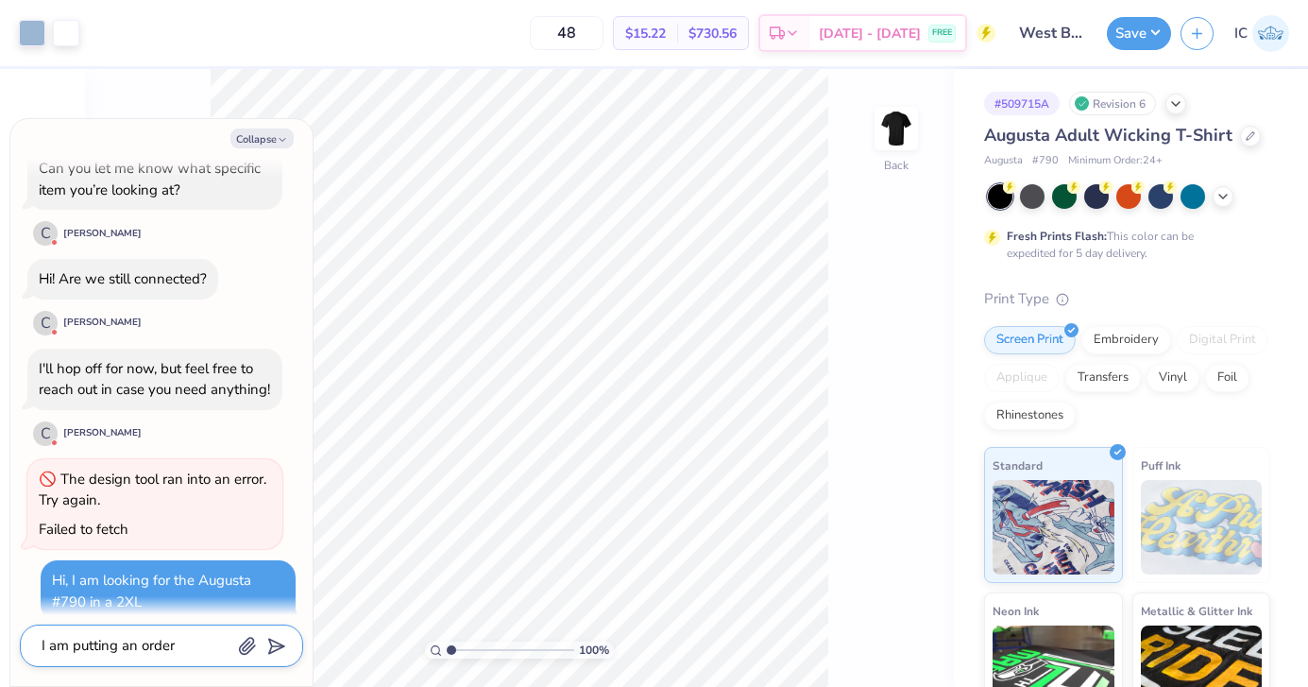
type textarea "I am putting an order i"
type textarea "x"
type textarea "I am putting an order in"
type textarea "x"
type textarea "I am putting an order in"
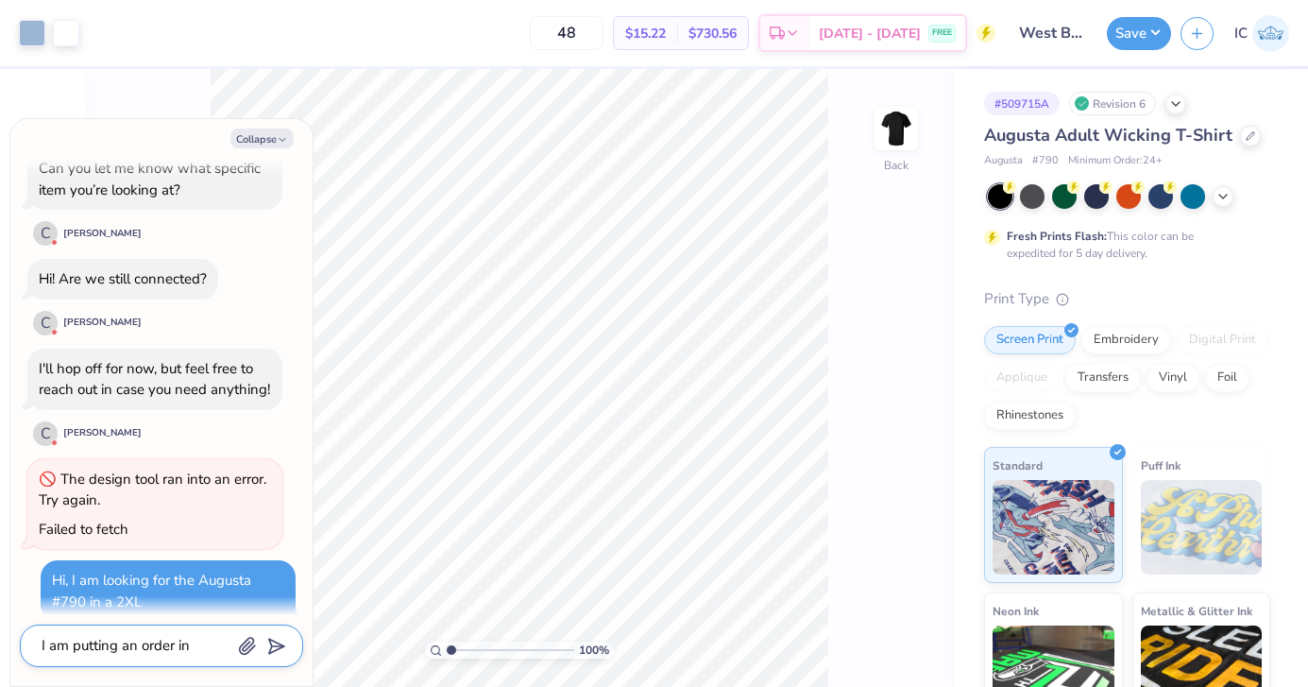
type textarea "x"
type textarea "I am putting an order in t"
type textarea "x"
type textarea "I am putting an order in to"
type textarea "x"
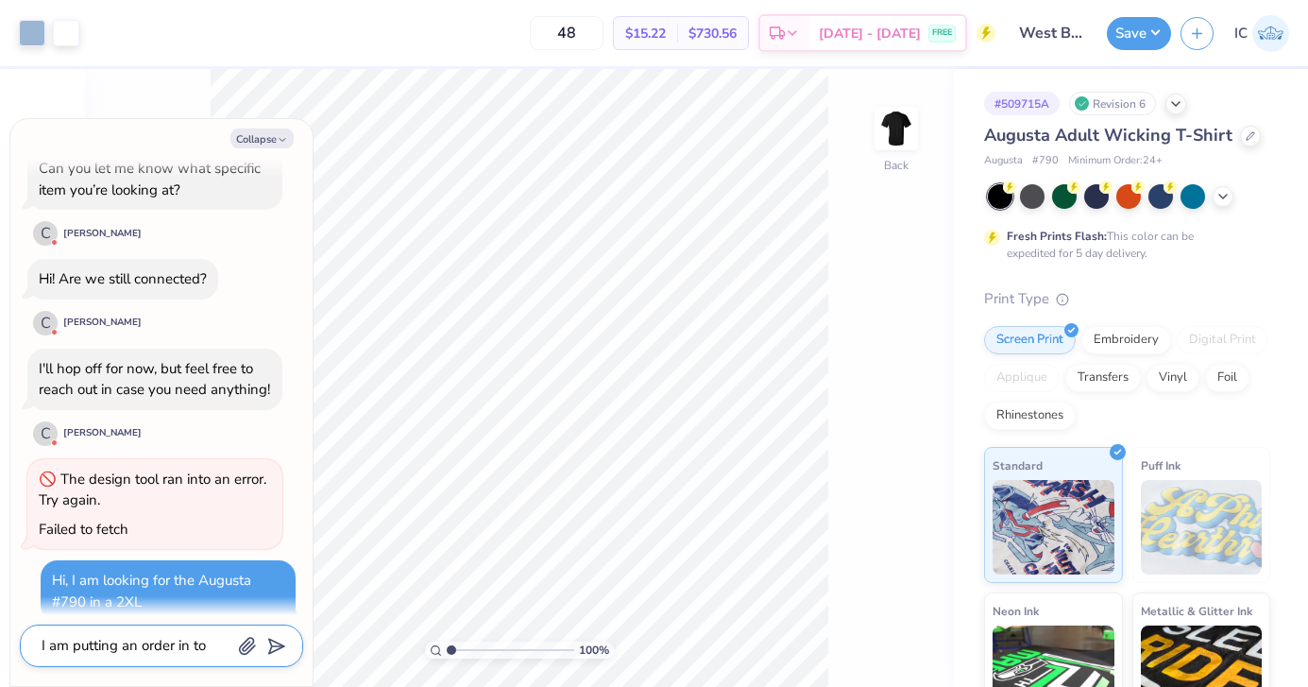
type textarea "I am putting an order in [PERSON_NAME]"
type textarea "x"
type textarea "I am putting an order in toda"
type textarea "x"
type textarea "I am putting an order in [DATE]"
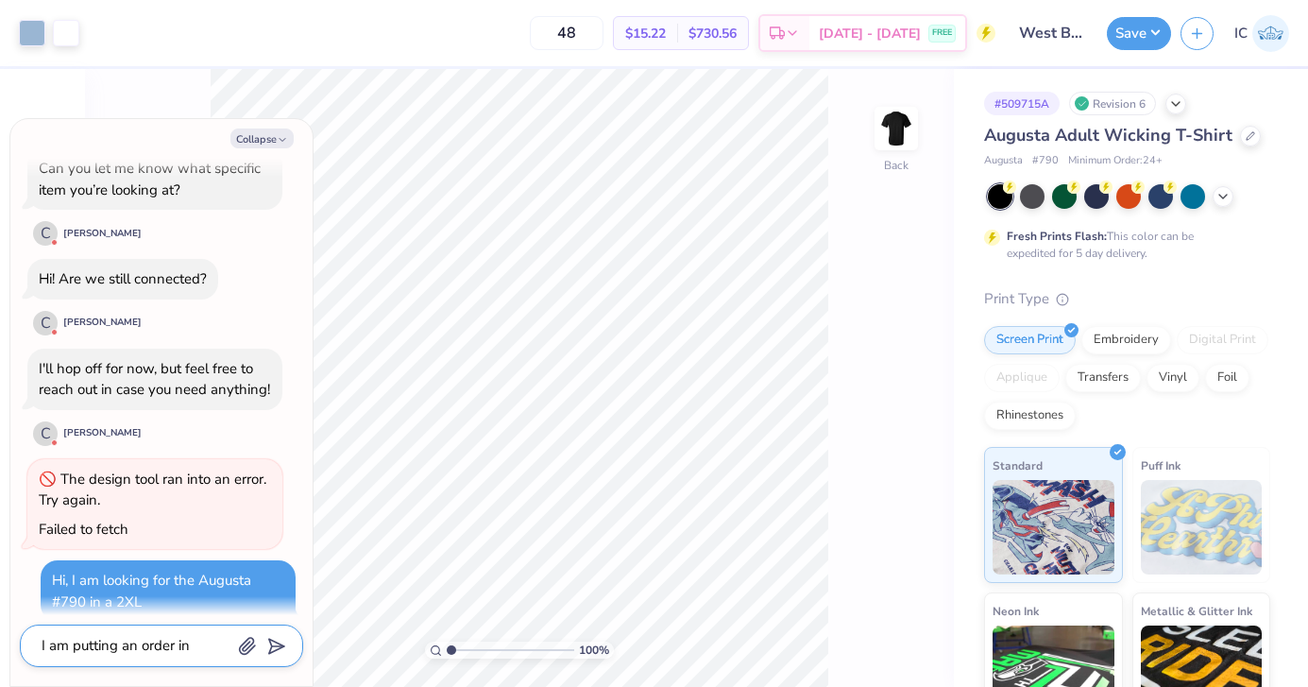
type textarea "x"
type textarea "I am putting an order in [DATE] a"
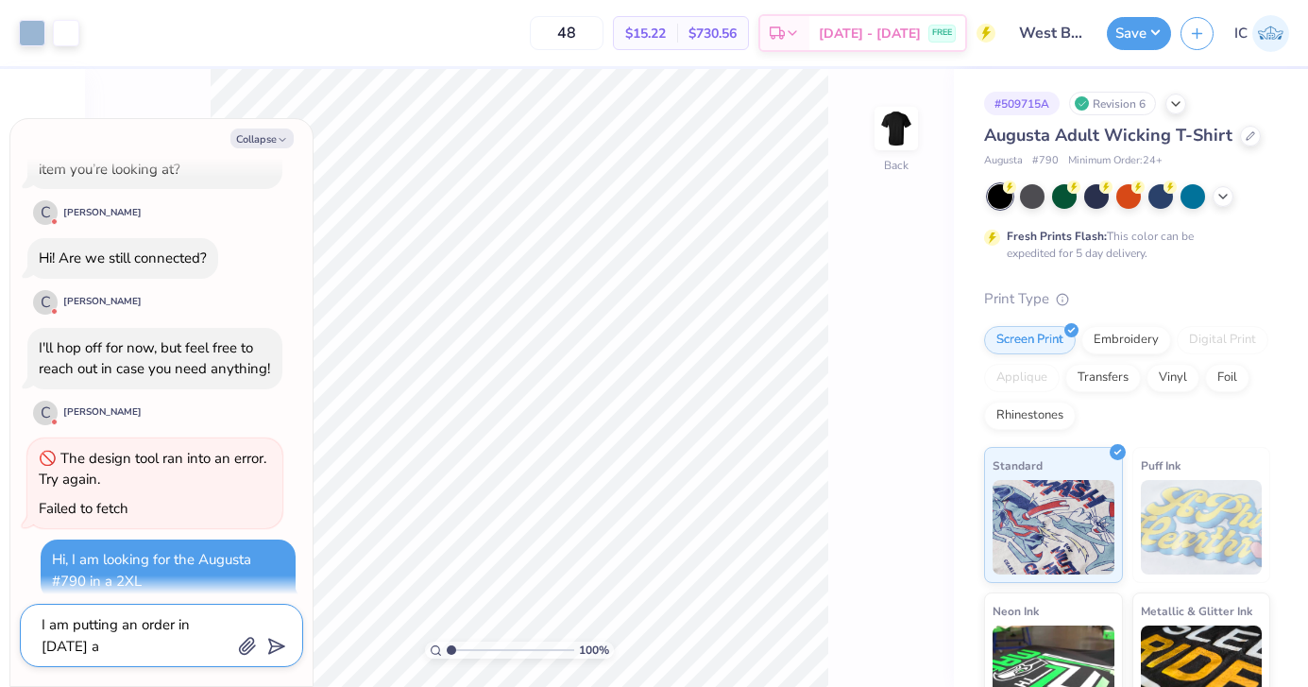
type textarea "x"
type textarea "I am putting an order in [DATE] an"
type textarea "x"
type textarea "I am putting an order in [DATE] and"
type textarea "x"
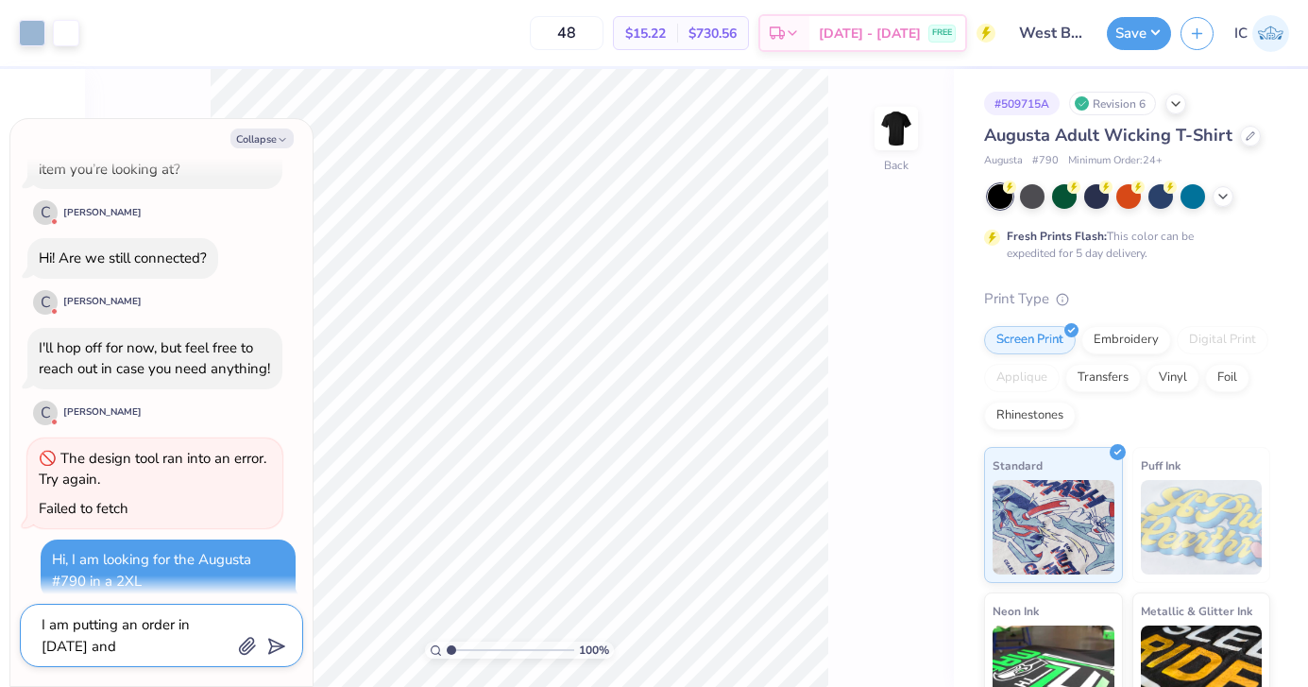
type textarea "I am putting an order in [DATE] and"
type textarea "x"
type textarea "I am putting an order in [DATE] and o"
type textarea "x"
type textarea "I am putting an order in [DATE] and on"
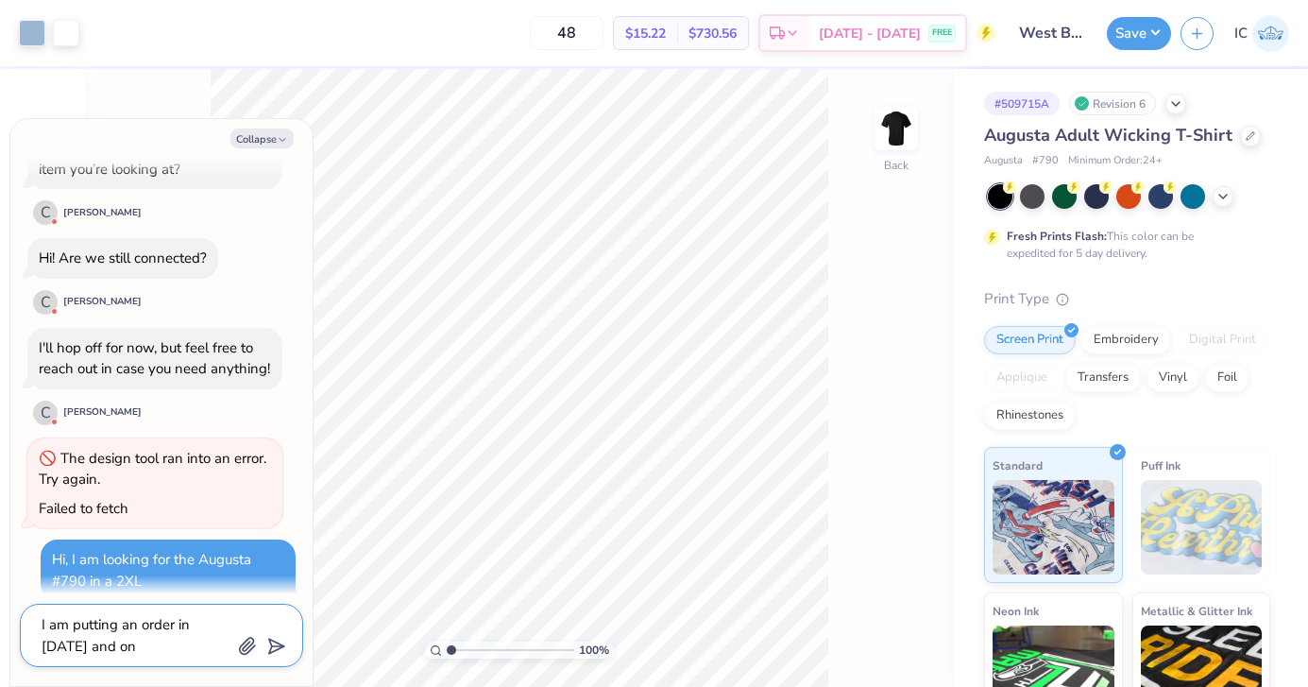
type textarea "x"
type textarea "I am putting an order in [DATE] and onl"
type textarea "x"
type textarea "I am putting an order in [DATE] and onli"
type textarea "x"
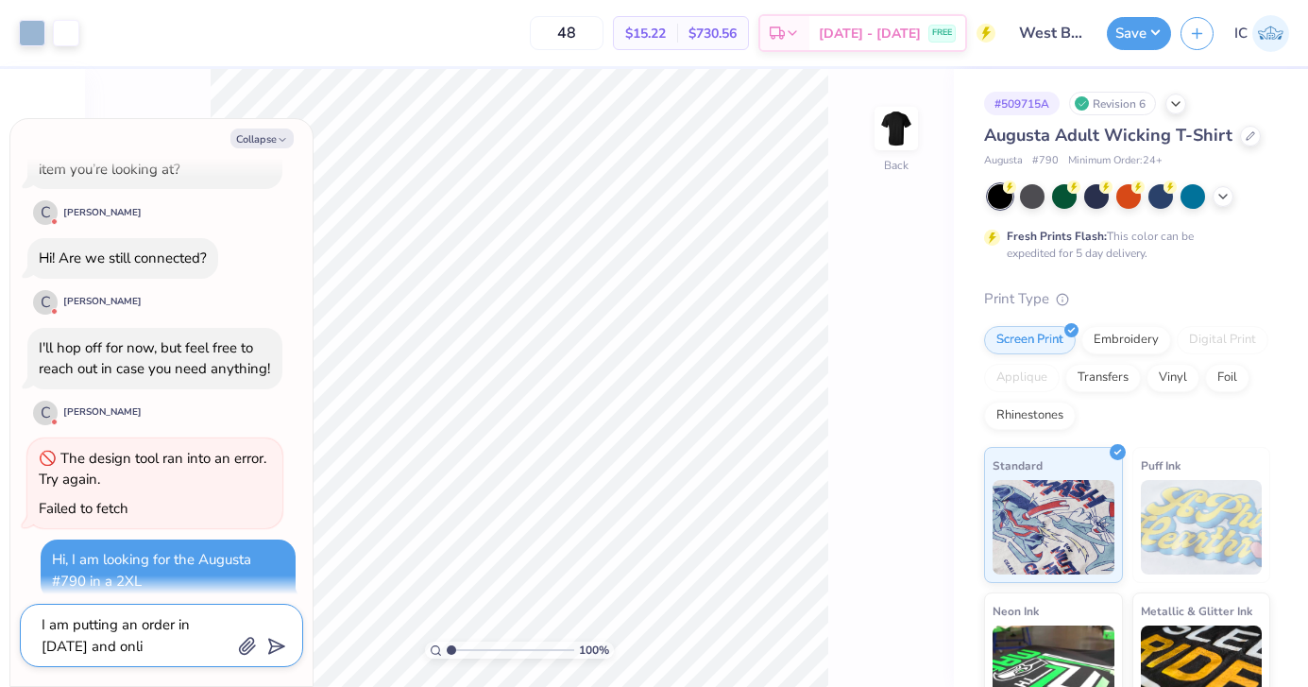
type textarea "I am putting an order in [DATE] and onlin"
type textarea "x"
type textarea "I am putting an order in [DATE] and online"
type textarea "x"
type textarea "I am putting an order in [DATE] and online"
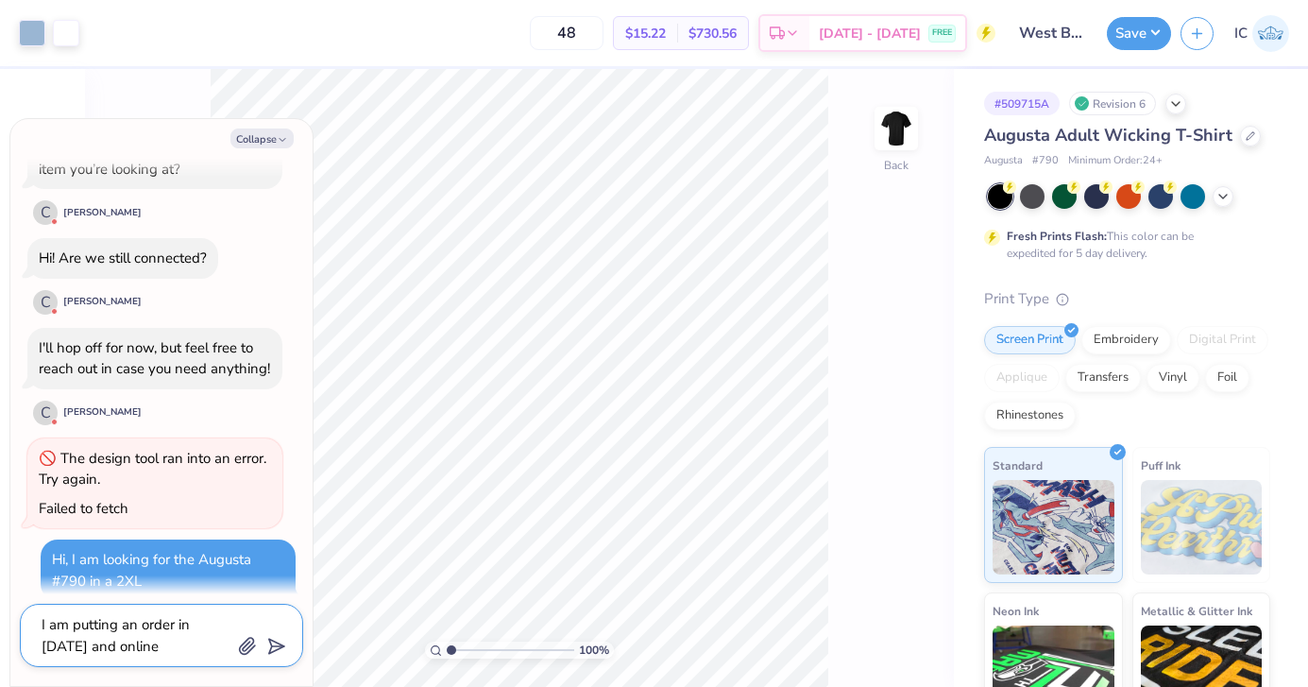
type textarea "x"
type textarea "I am putting an order in [DATE] and online i"
type textarea "x"
type textarea "I am putting an order in [DATE] and online it"
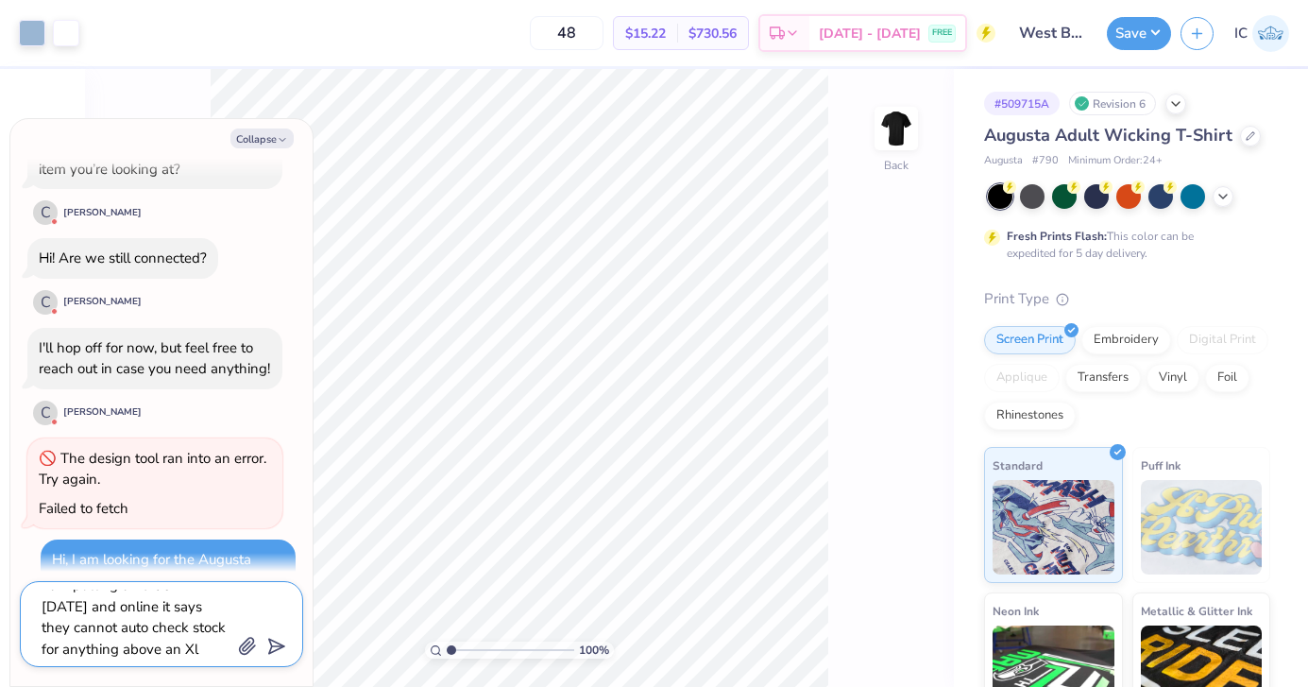
scroll to position [587, 0]
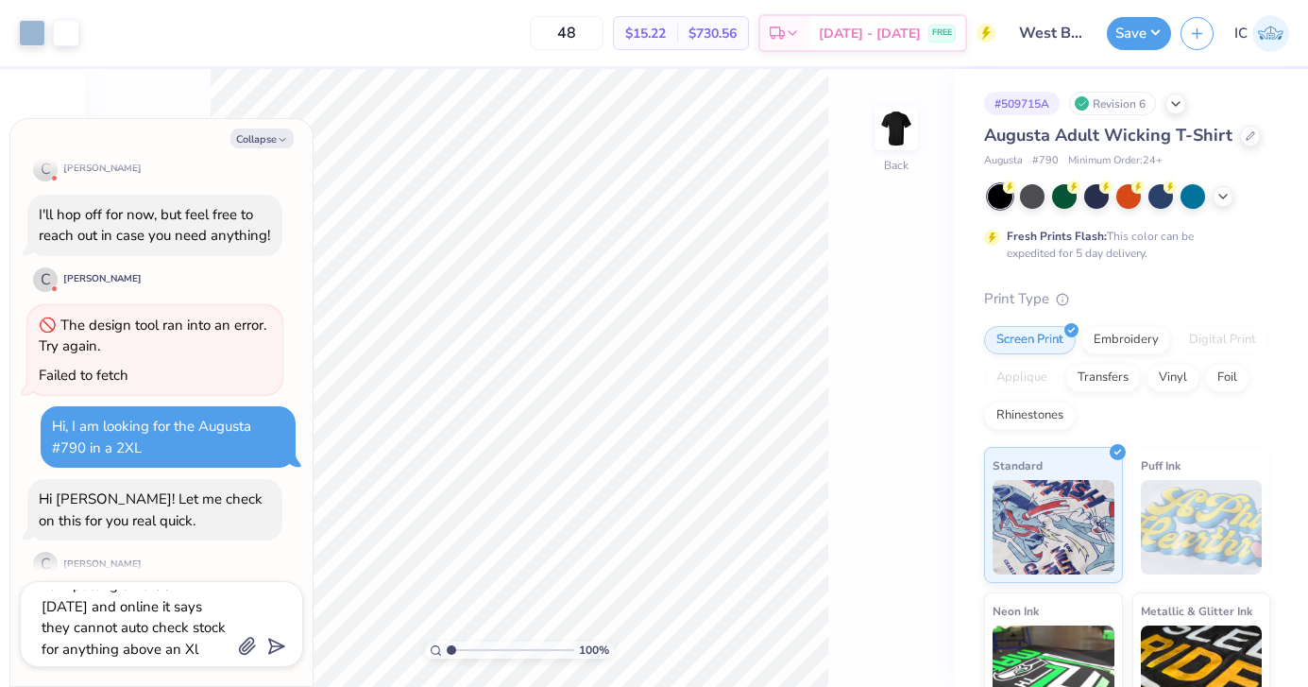
click at [277, 645] on icon "submit" at bounding box center [273, 646] width 26 height 26
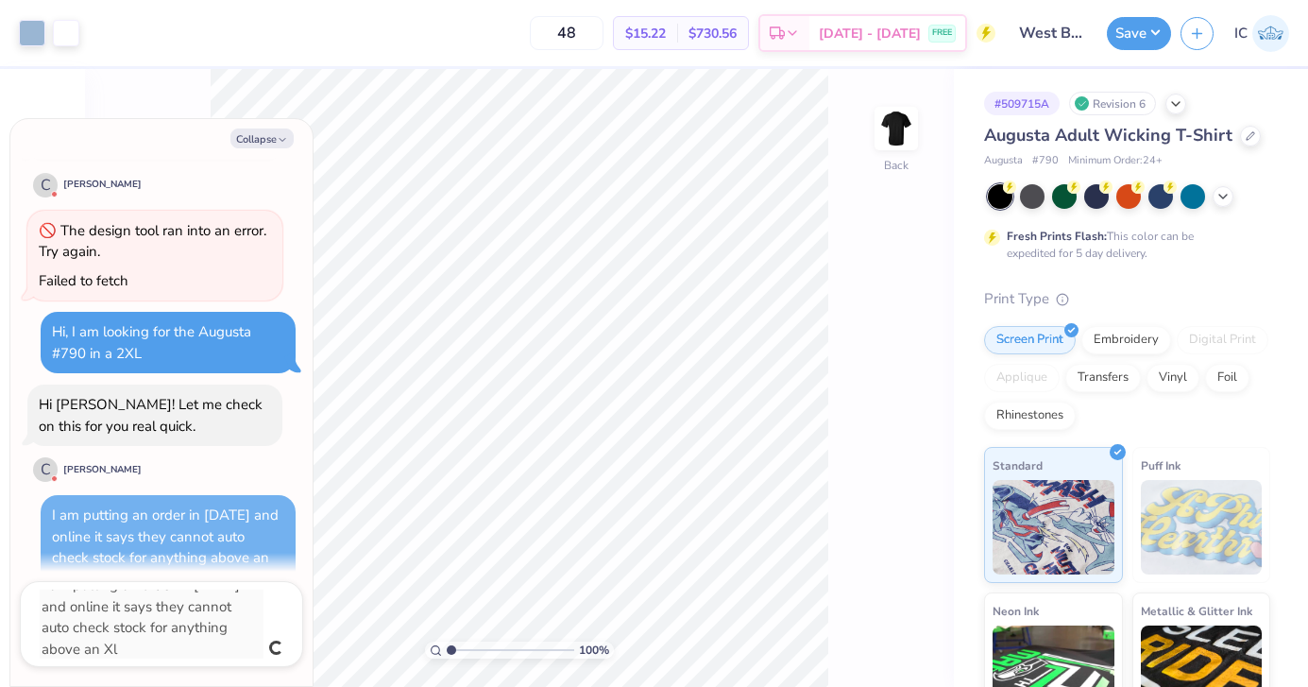
scroll to position [638, 0]
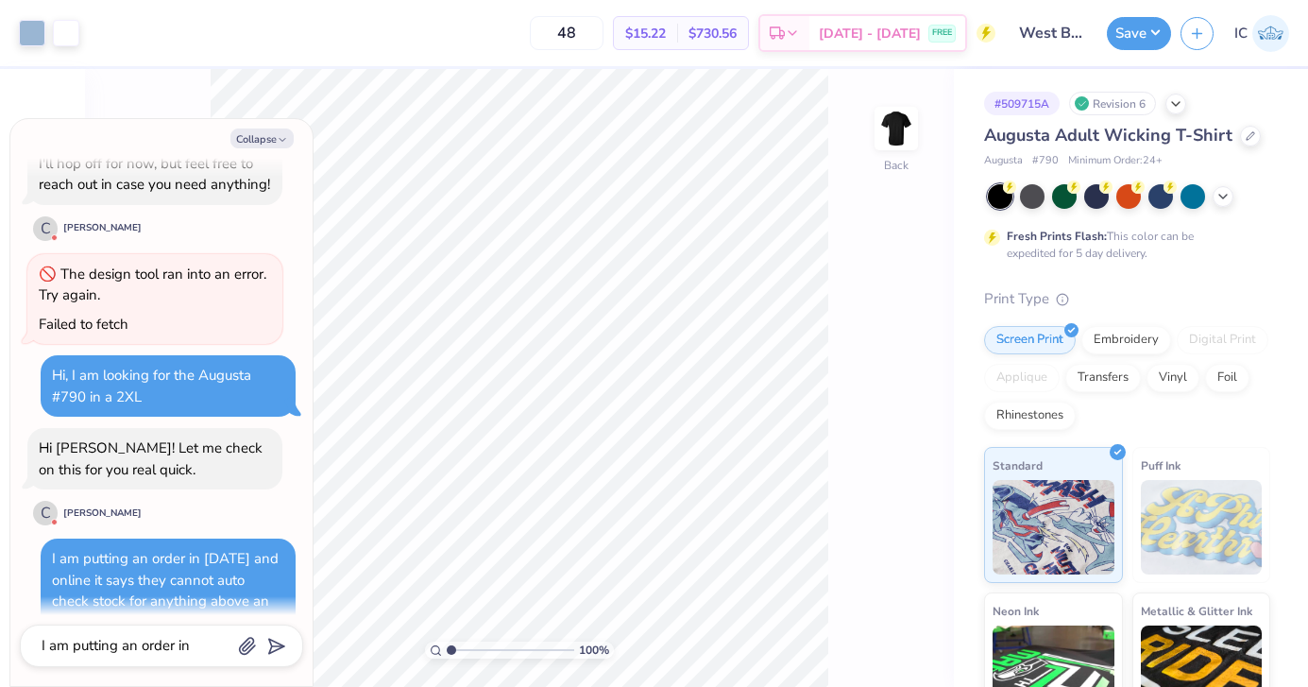
click at [148, 658] on div "I am putting an order in [DATE] and online it says they cannot auto check stock…" at bounding box center [161, 645] width 283 height 43
click at [131, 647] on textarea "I am putting an order in [DATE] and online it says they cannot auto check stock…" at bounding box center [136, 646] width 192 height 26
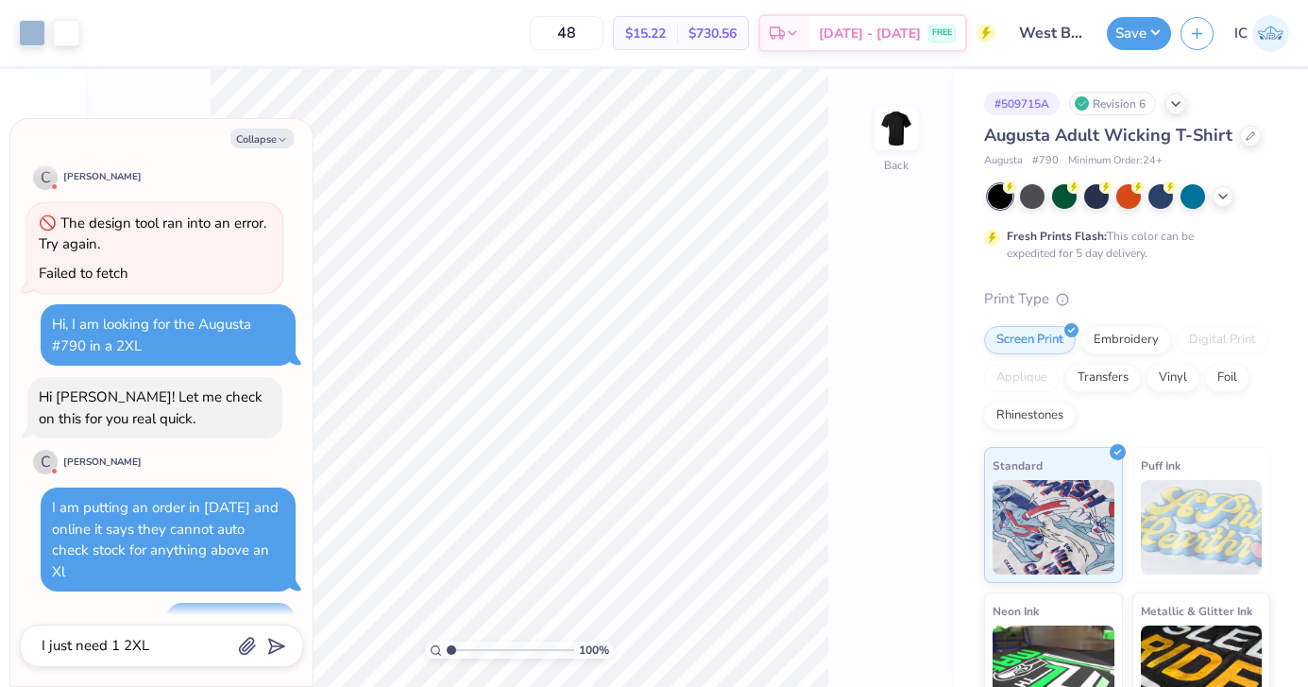
click at [129, 630] on div "I just need 1 2XL" at bounding box center [161, 645] width 283 height 43
click at [114, 650] on textarea "I just need 1 2XL" at bounding box center [136, 646] width 192 height 26
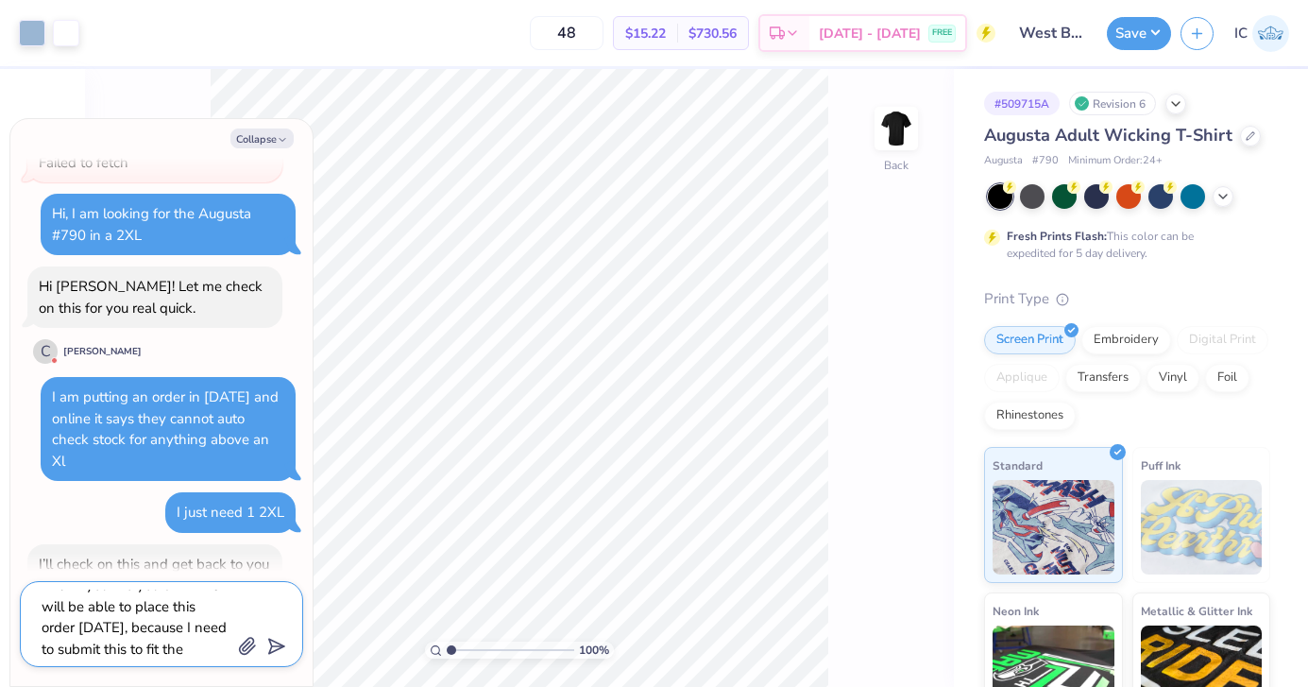
scroll to position [38, 0]
click at [275, 643] on icon "submit" at bounding box center [273, 646] width 26 height 26
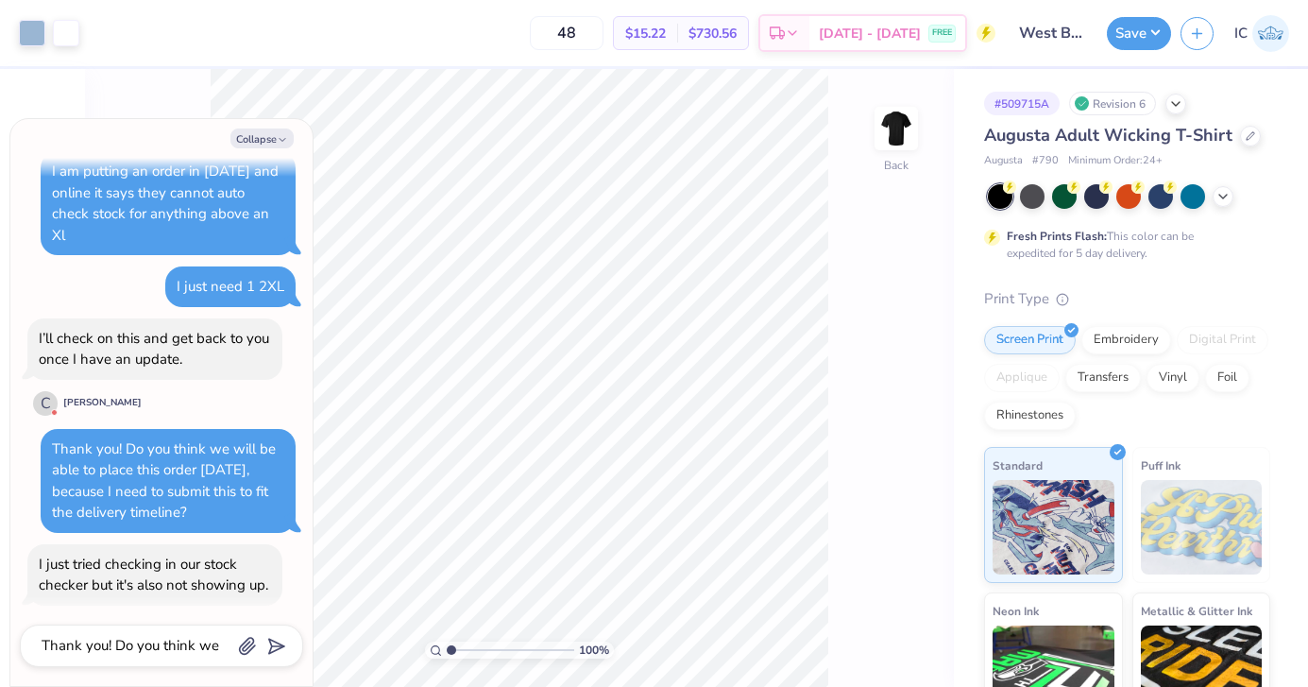
scroll to position [1267, 0]
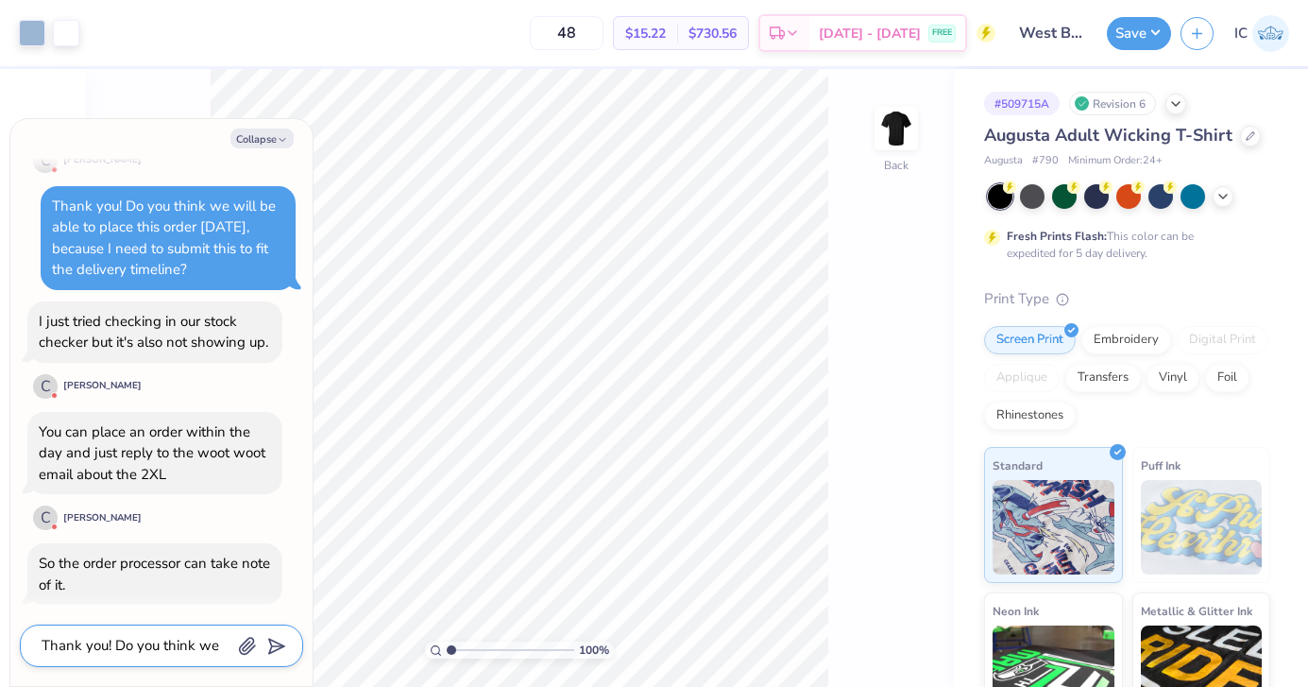
click at [111, 638] on textarea "Thank you! Do you think we will be able to place this order [DATE], because I n…" at bounding box center [136, 646] width 192 height 26
click at [272, 638] on icon "submit" at bounding box center [273, 646] width 26 height 26
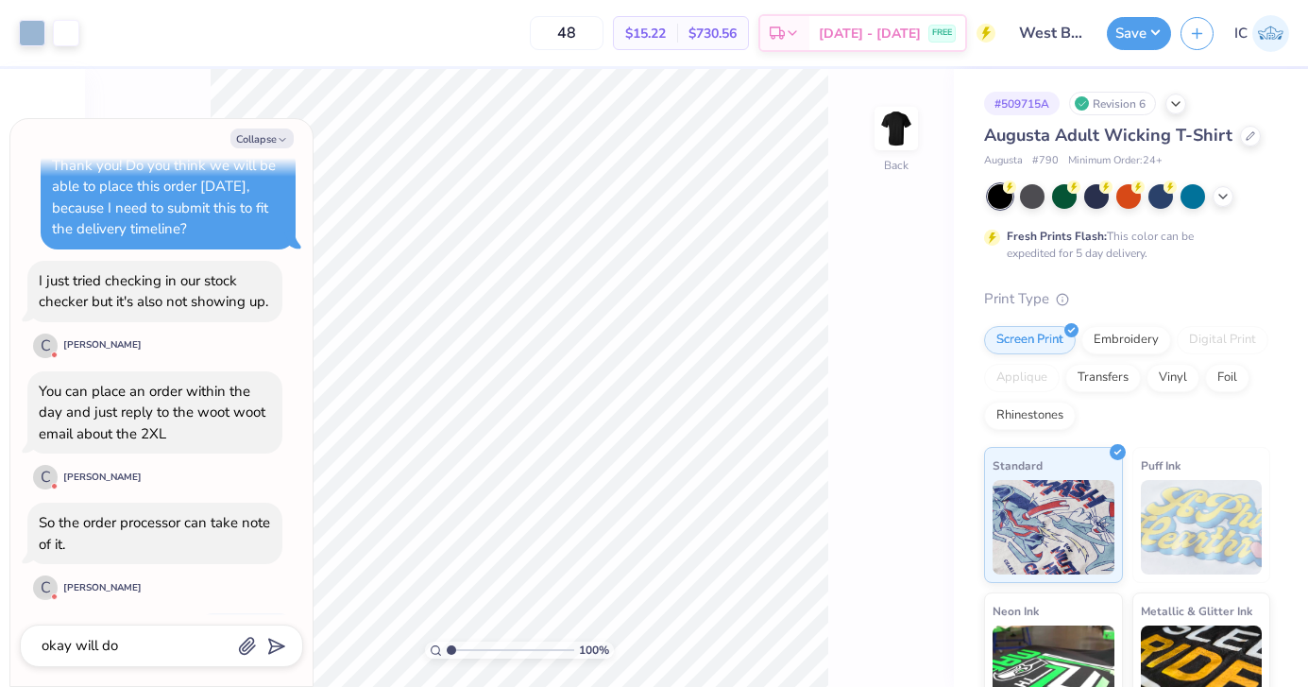
scroll to position [1312, 0]
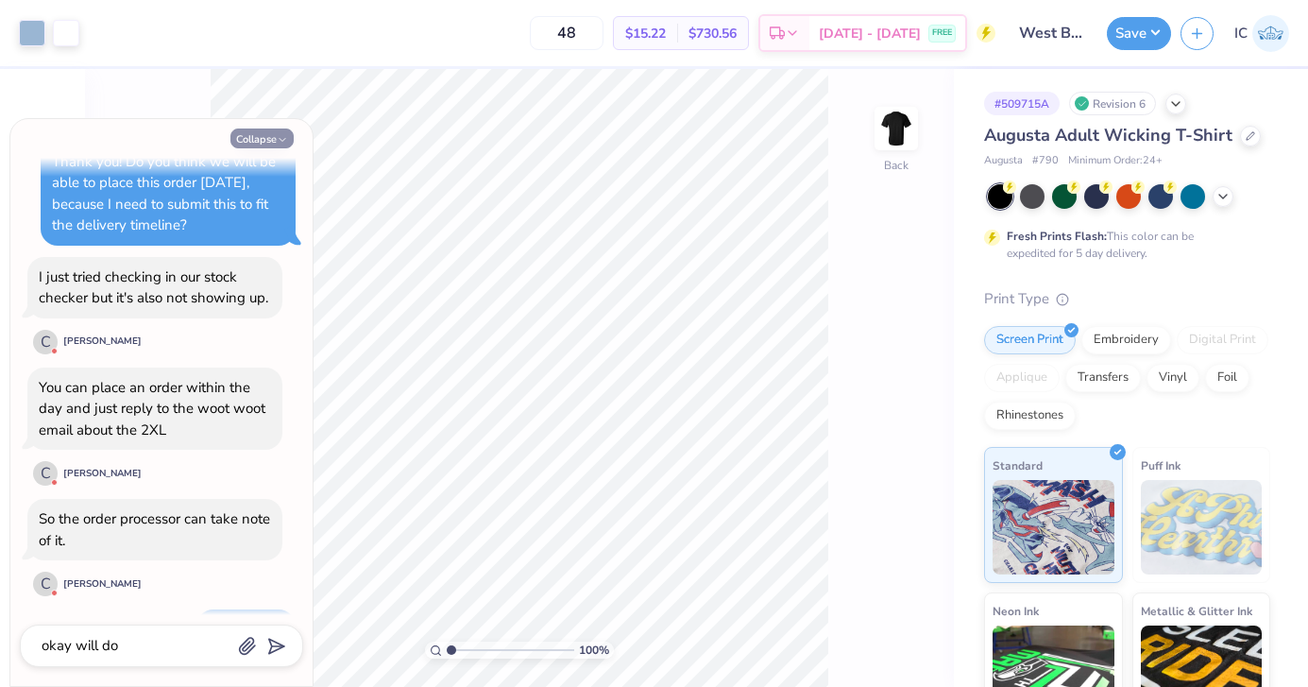
click at [267, 139] on button "Collapse" at bounding box center [261, 138] width 63 height 20
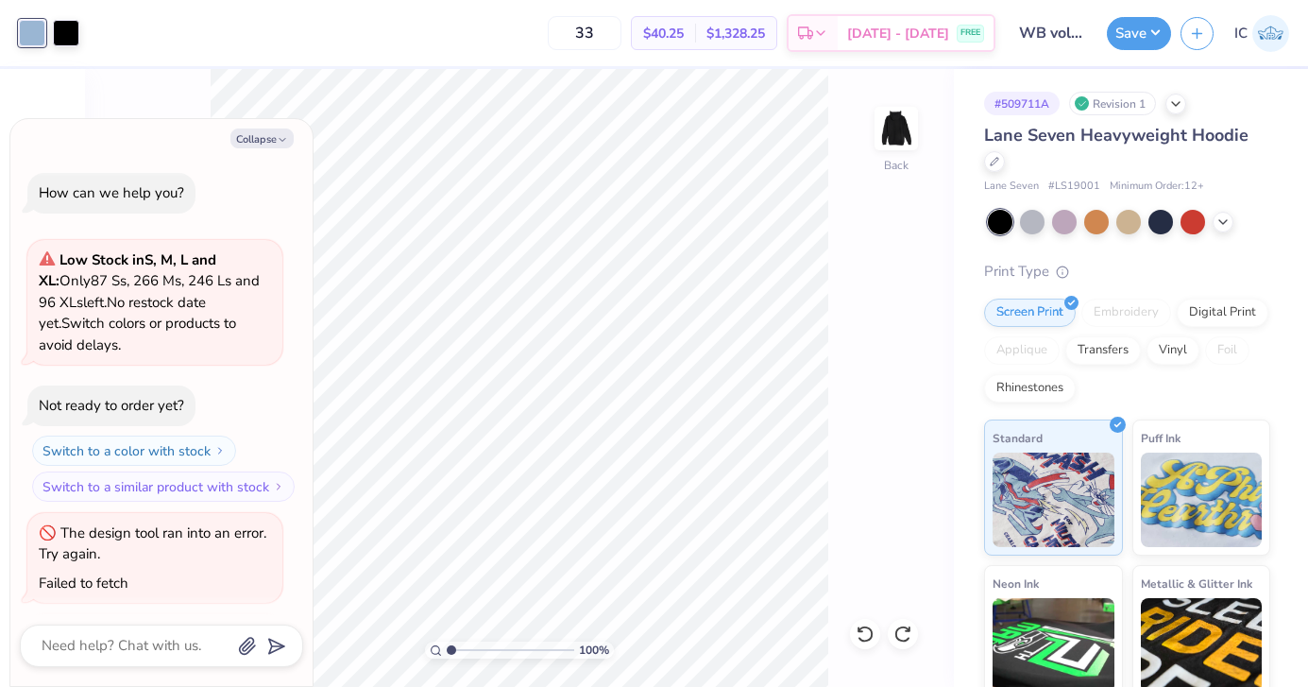
scroll to position [206, 0]
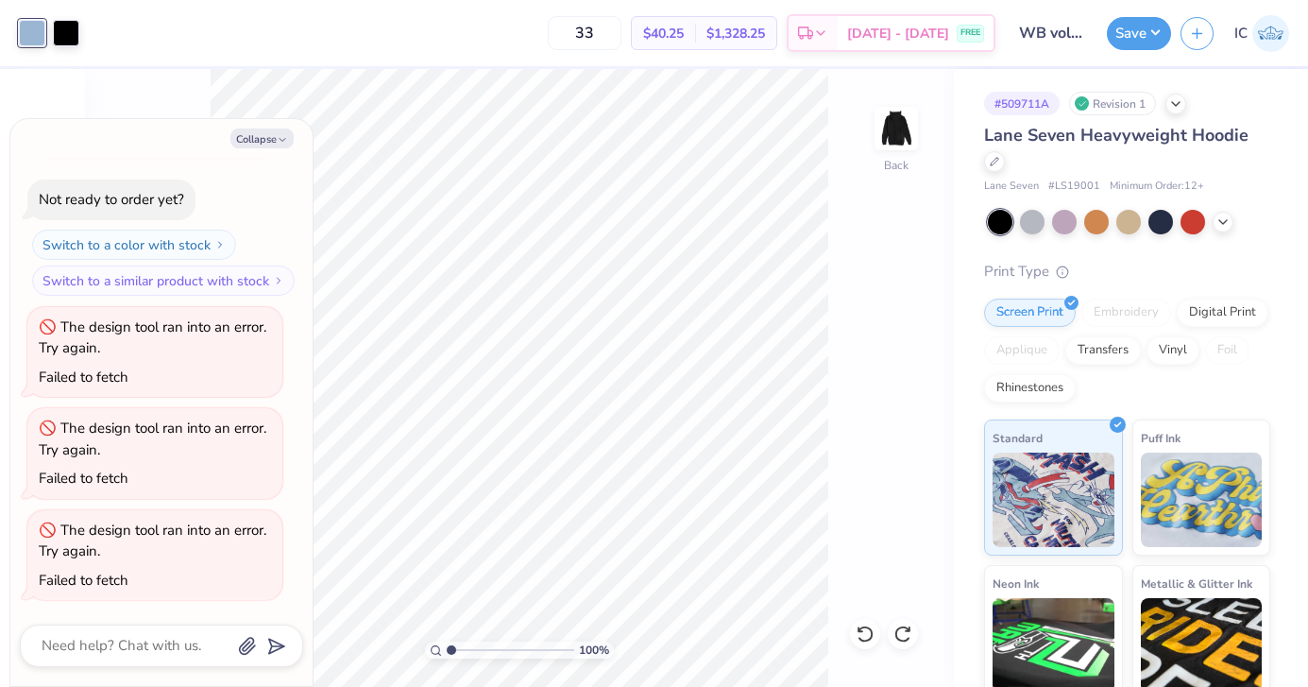
type textarea "x"
